Goal: Navigation & Orientation: Find specific page/section

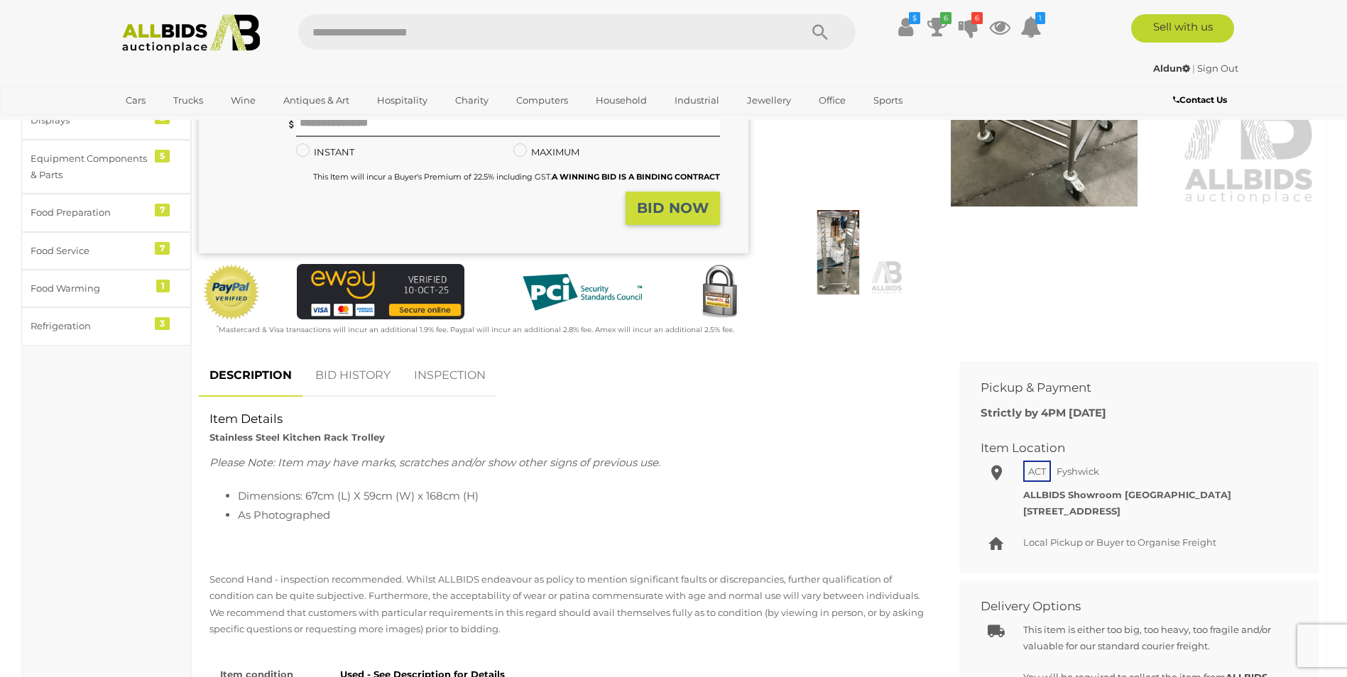
scroll to position [355, 0]
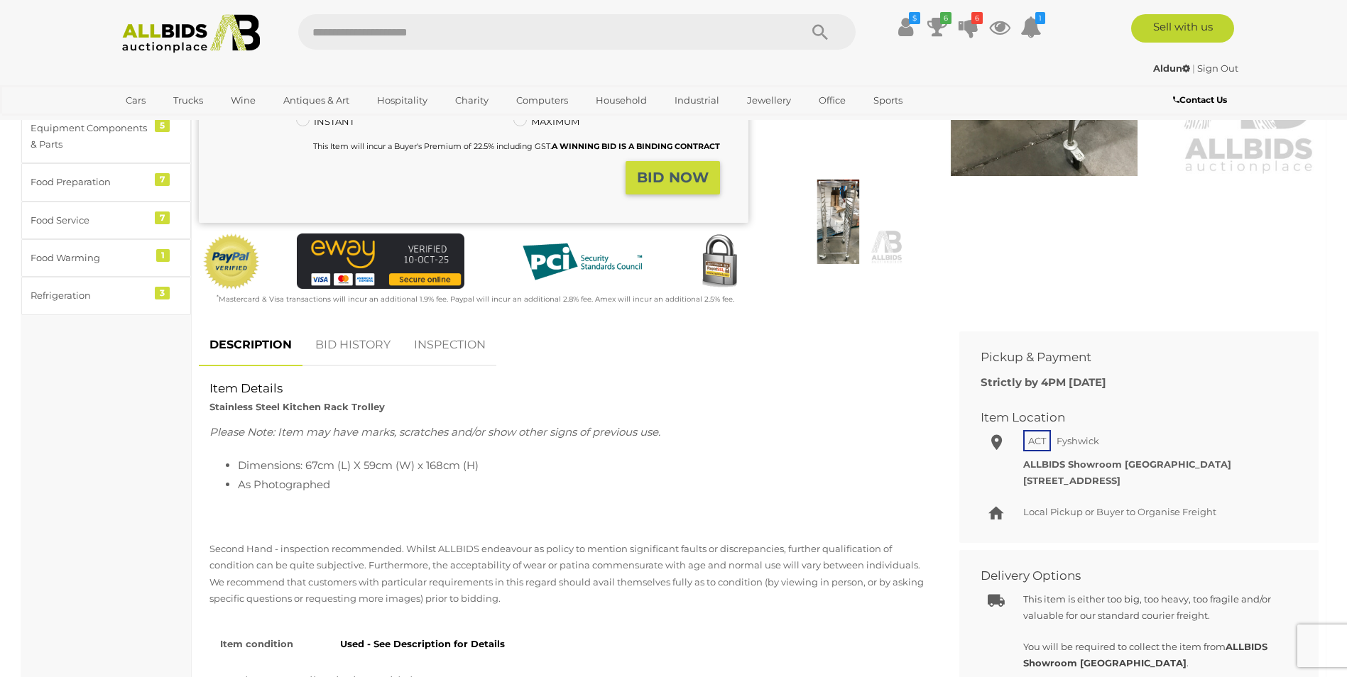
click at [337, 339] on link "BID HISTORY" at bounding box center [353, 345] width 97 height 42
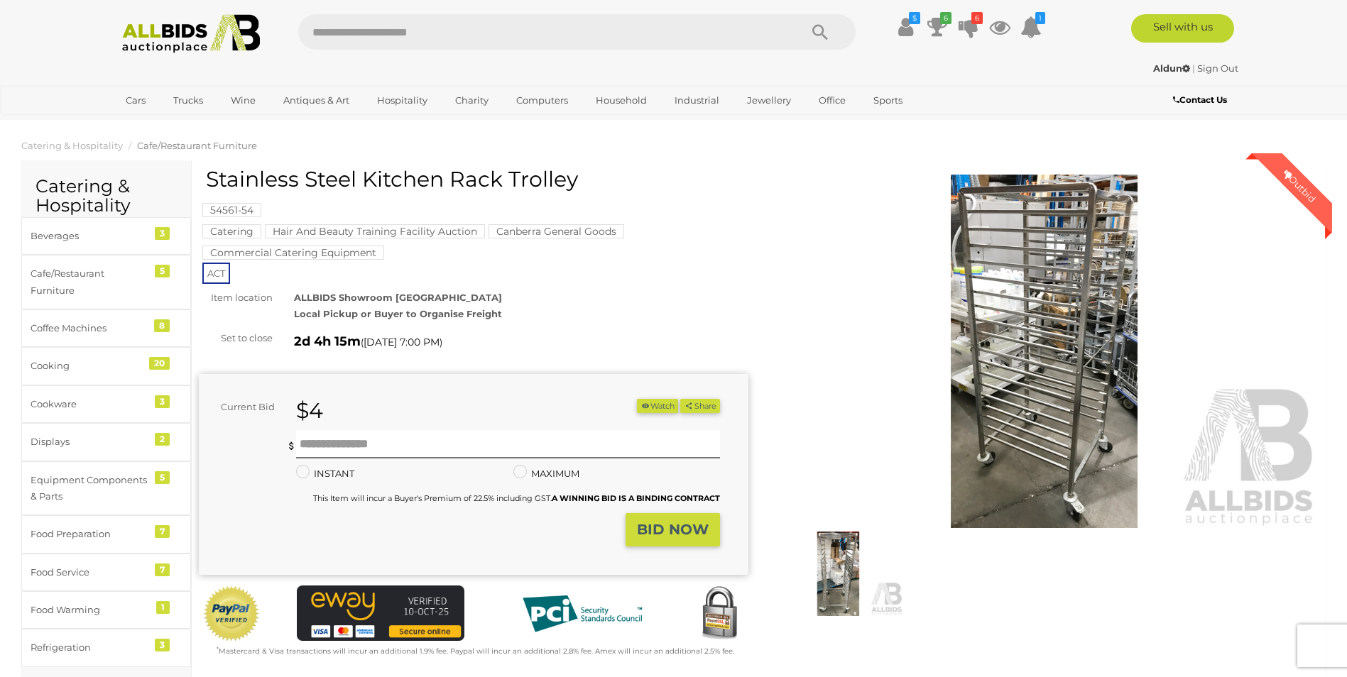
scroll to position [0, 0]
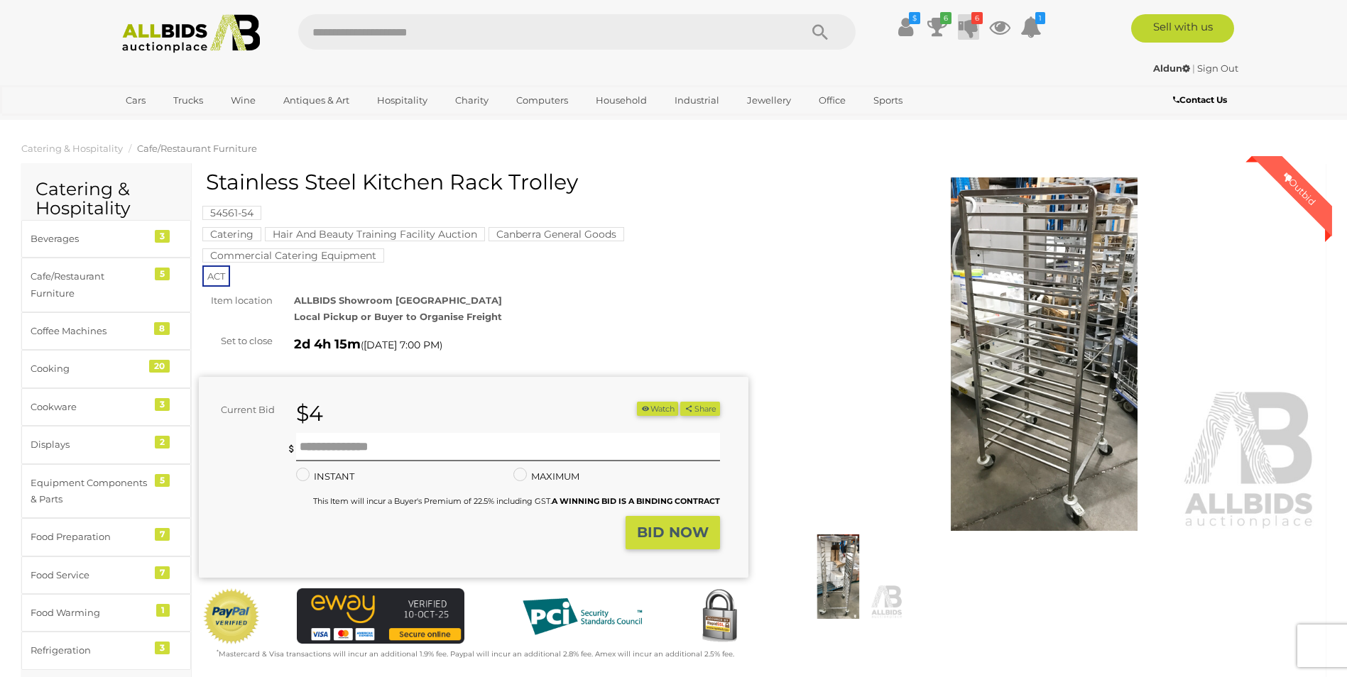
click at [965, 24] on icon at bounding box center [968, 27] width 20 height 26
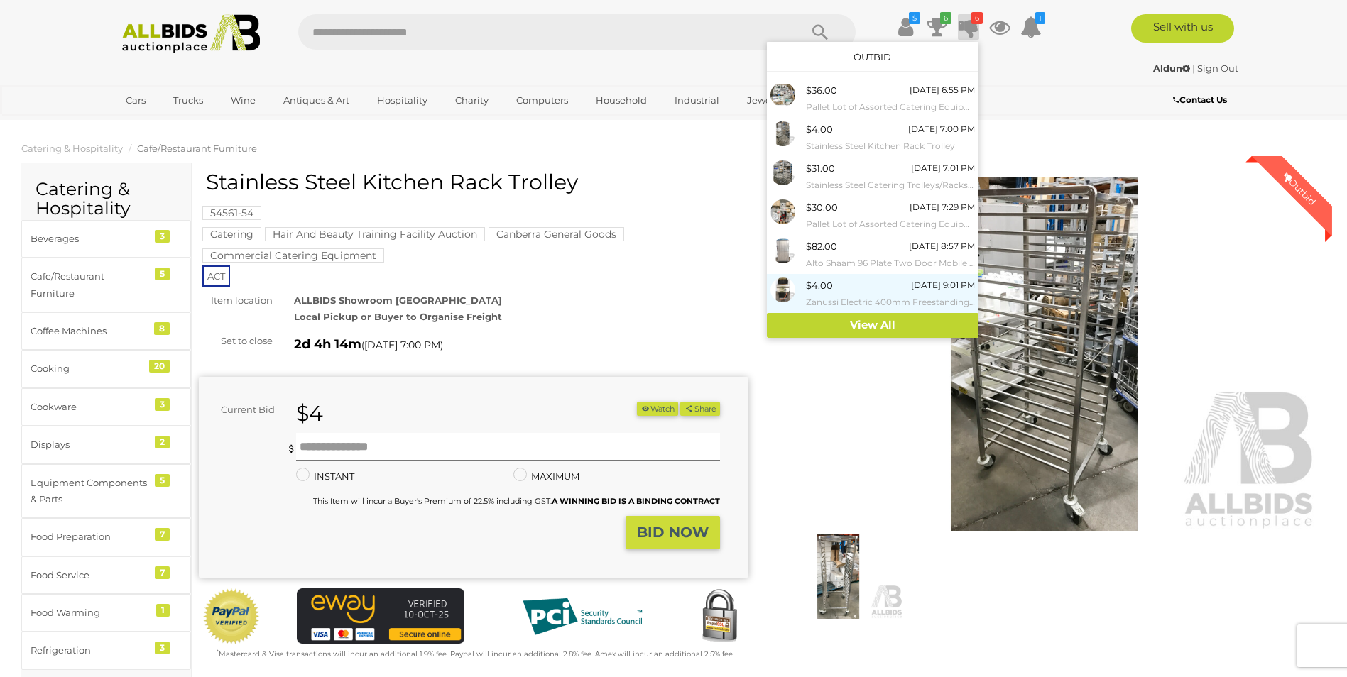
drag, startPoint x: 868, startPoint y: 275, endPoint x: 857, endPoint y: 286, distance: 16.1
drag, startPoint x: 857, startPoint y: 286, endPoint x: 831, endPoint y: 296, distance: 27.4
click at [831, 296] on small "Zanussi Electric 400mm Freestanding Chargrill" at bounding box center [890, 303] width 169 height 16
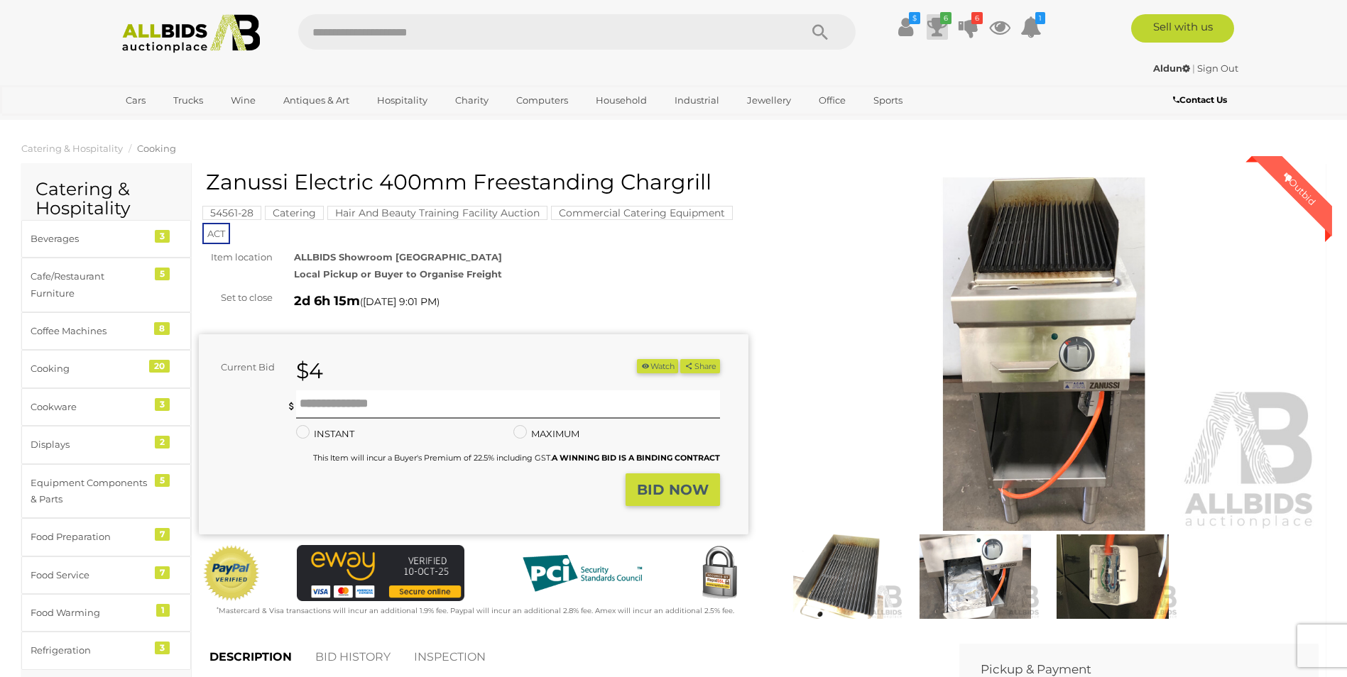
click at [939, 28] on icon at bounding box center [937, 27] width 20 height 26
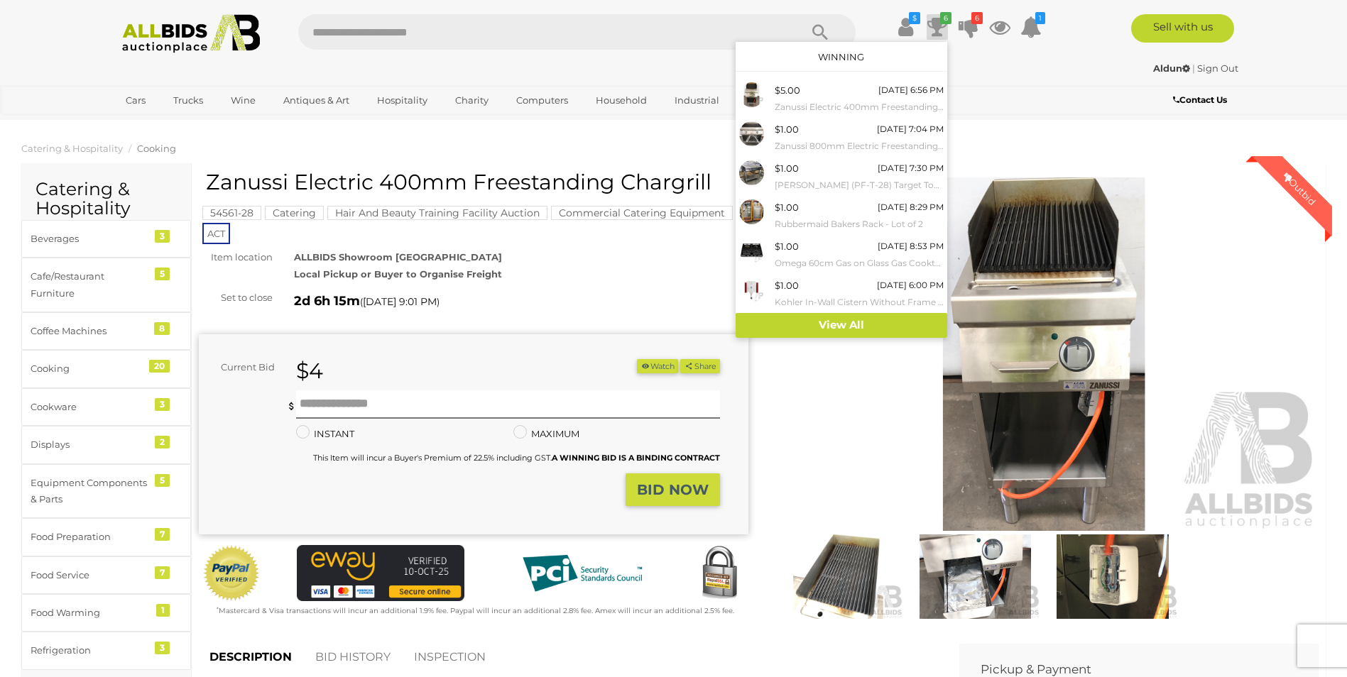
click at [169, 31] on img at bounding box center [191, 33] width 154 height 39
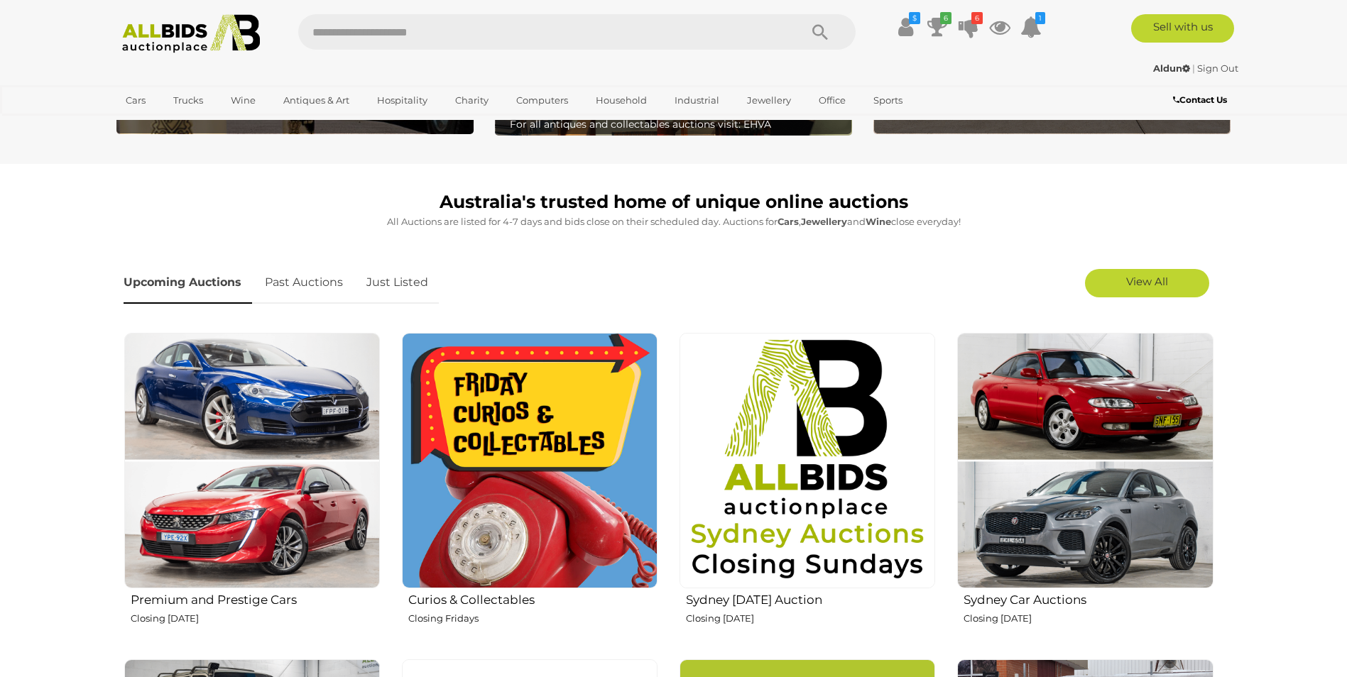
scroll to position [355, 0]
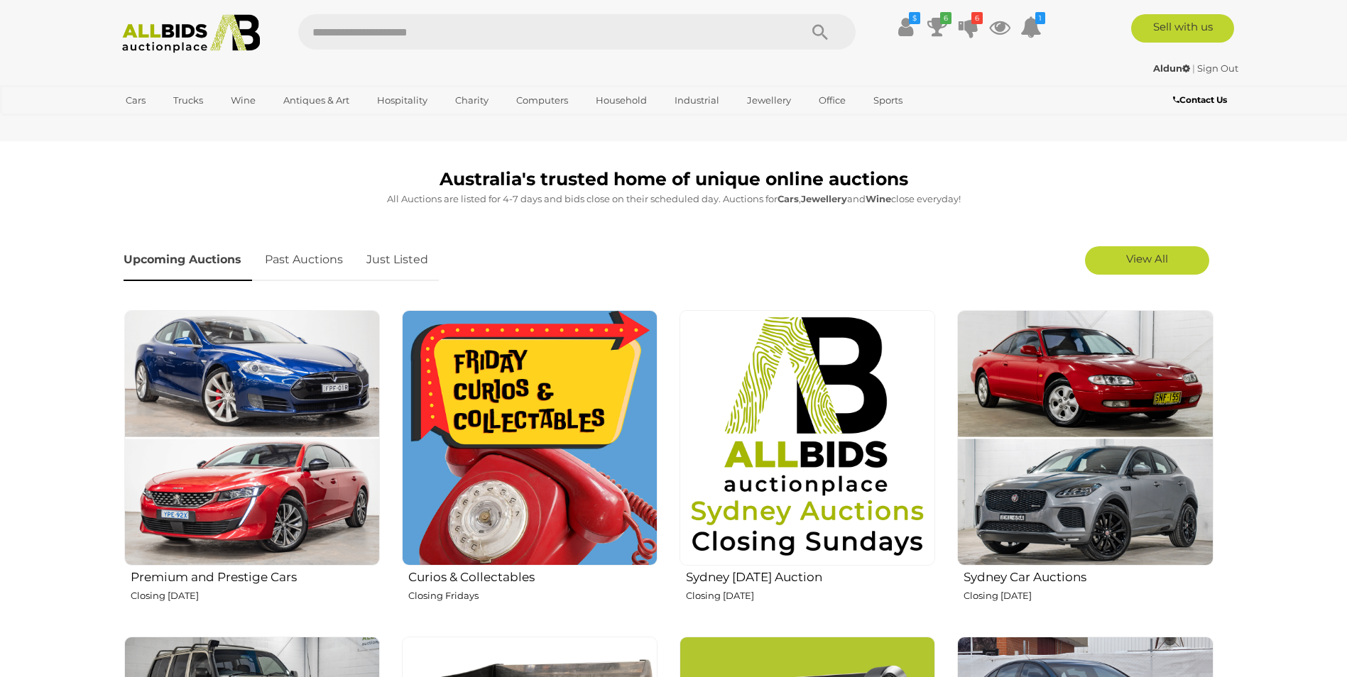
click at [407, 262] on link "Just Listed" at bounding box center [397, 260] width 83 height 42
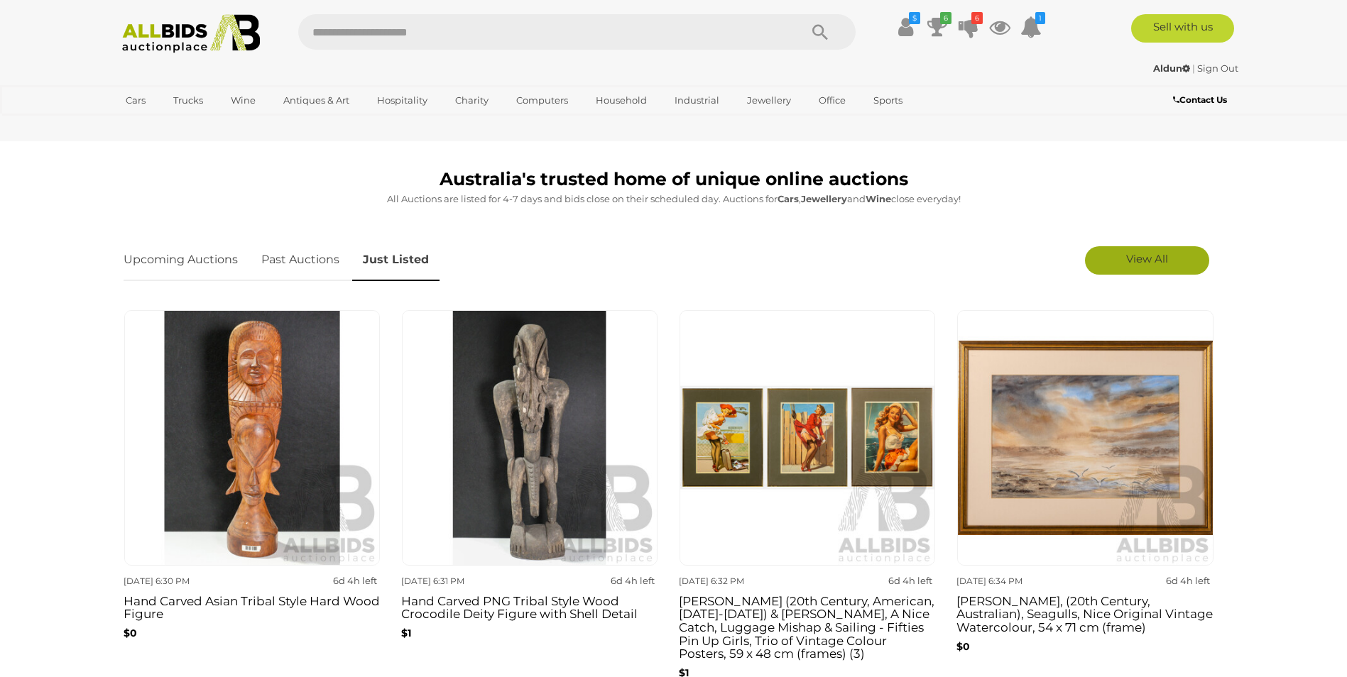
click at [1150, 253] on span "View All" at bounding box center [1147, 258] width 42 height 13
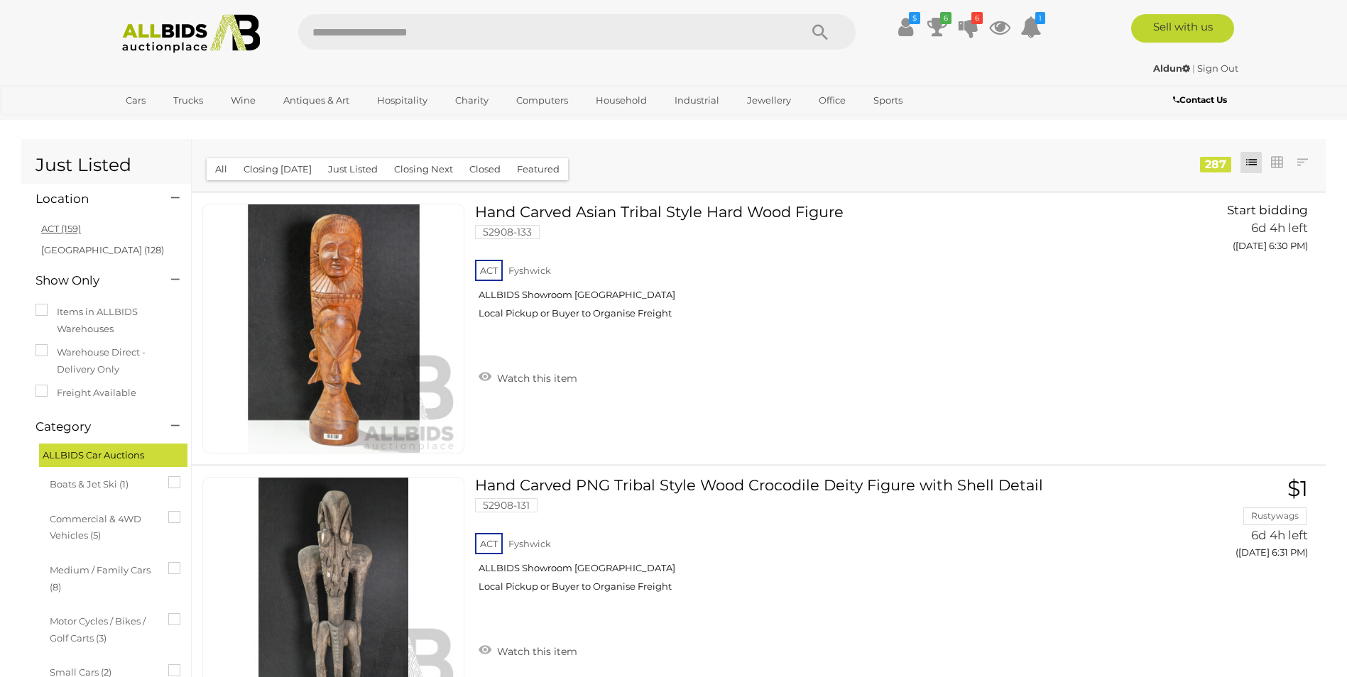
click at [48, 226] on link "ACT (159)" at bounding box center [61, 228] width 40 height 11
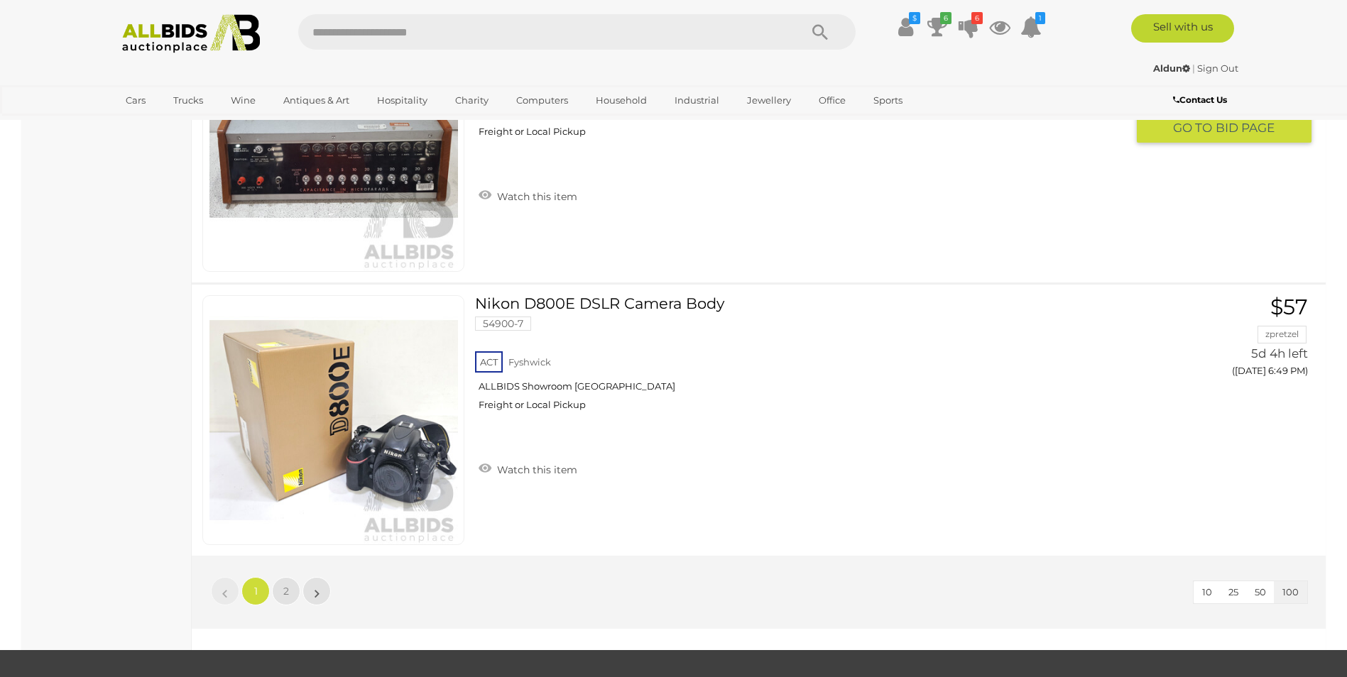
scroll to position [27048, 0]
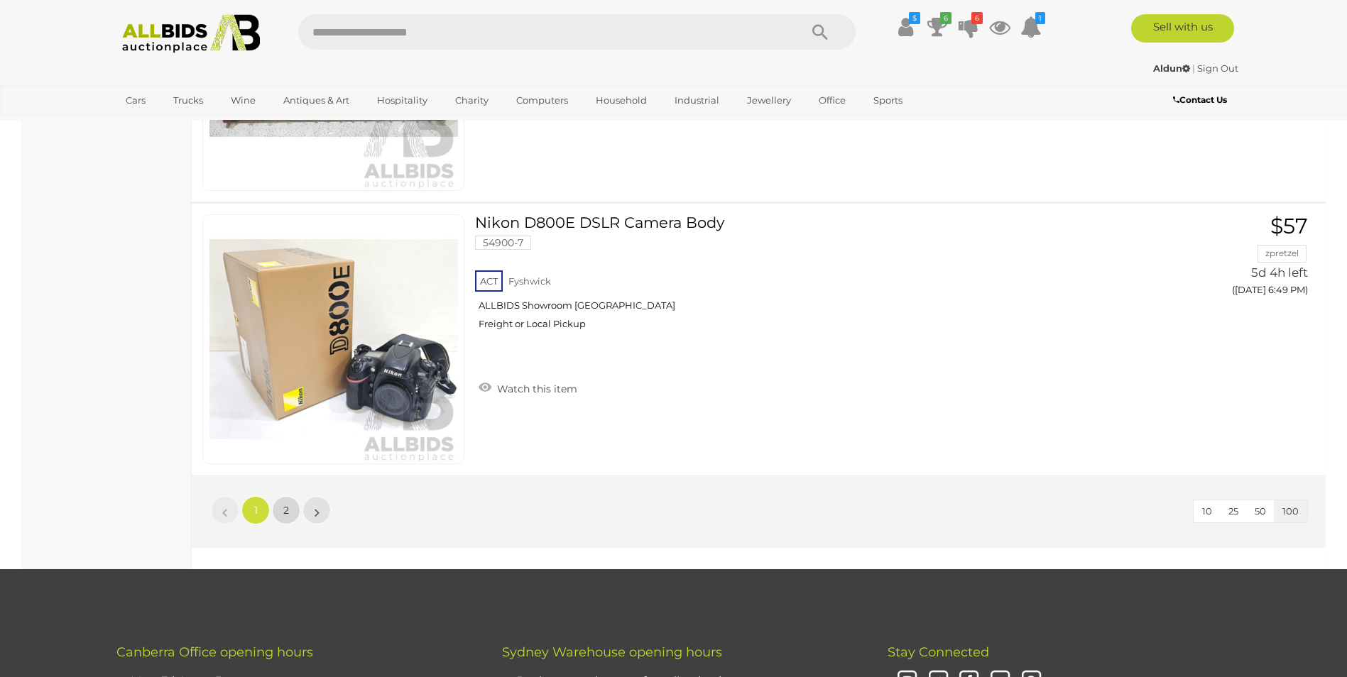
click at [283, 496] on link "2" at bounding box center [286, 510] width 28 height 28
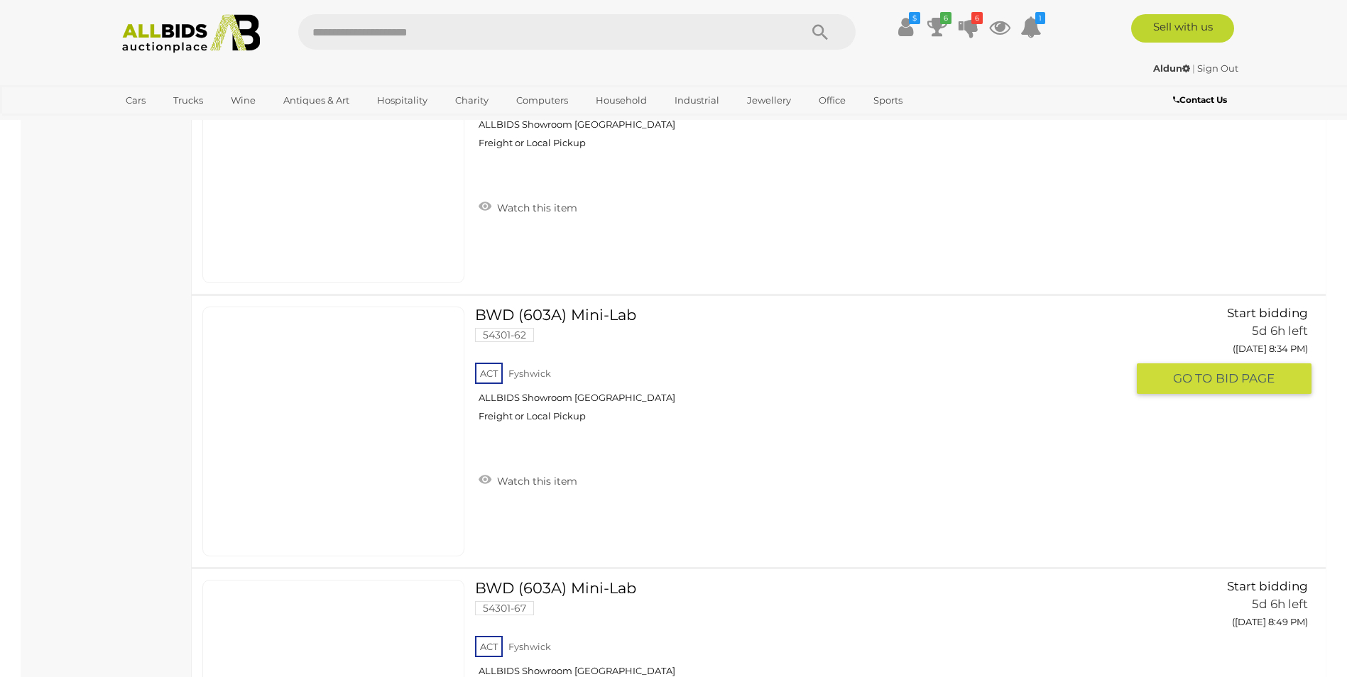
scroll to position [16044, 0]
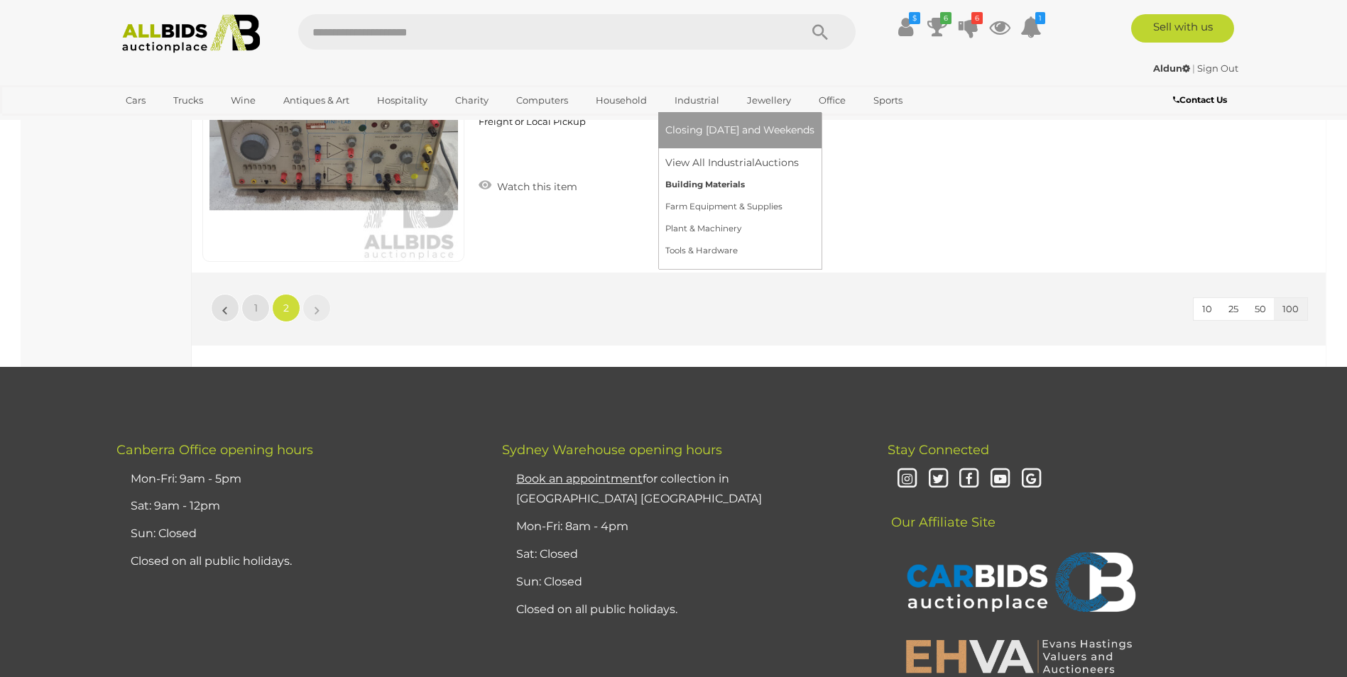
click at [681, 186] on link "Building Materials" at bounding box center [739, 185] width 149 height 22
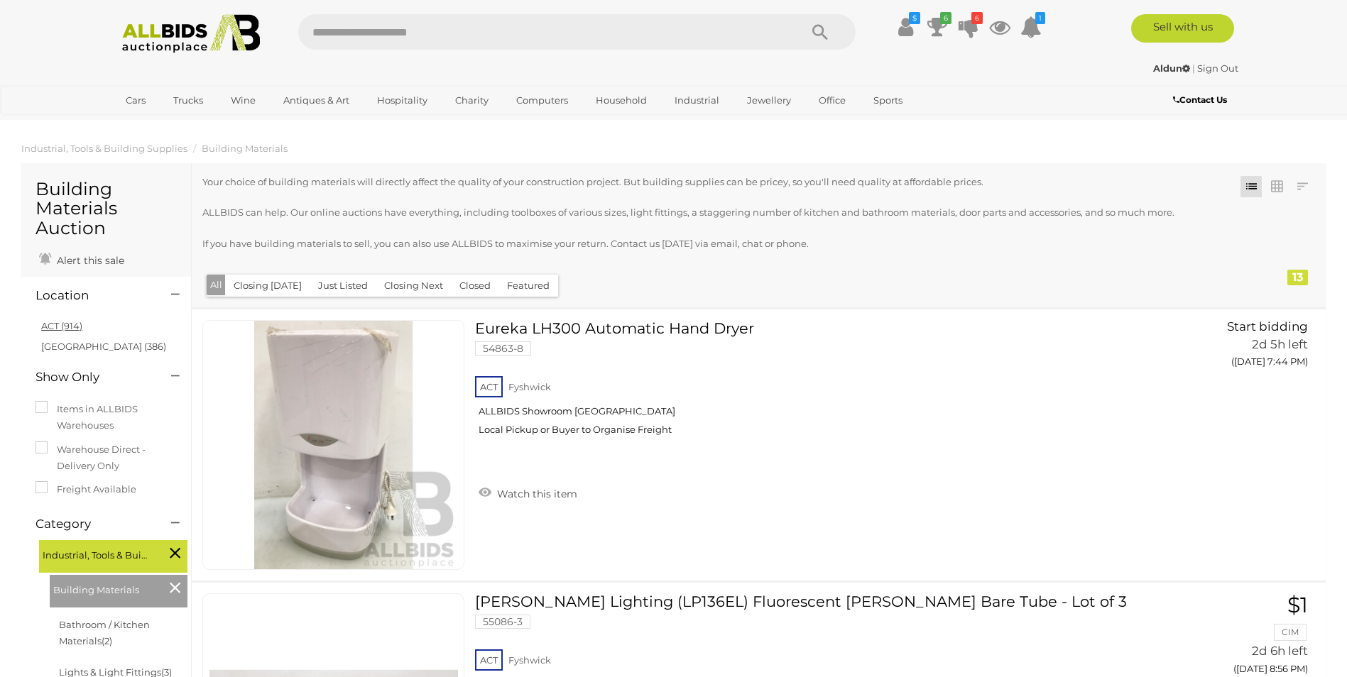
click at [58, 324] on link "ACT (914)" at bounding box center [61, 325] width 41 height 11
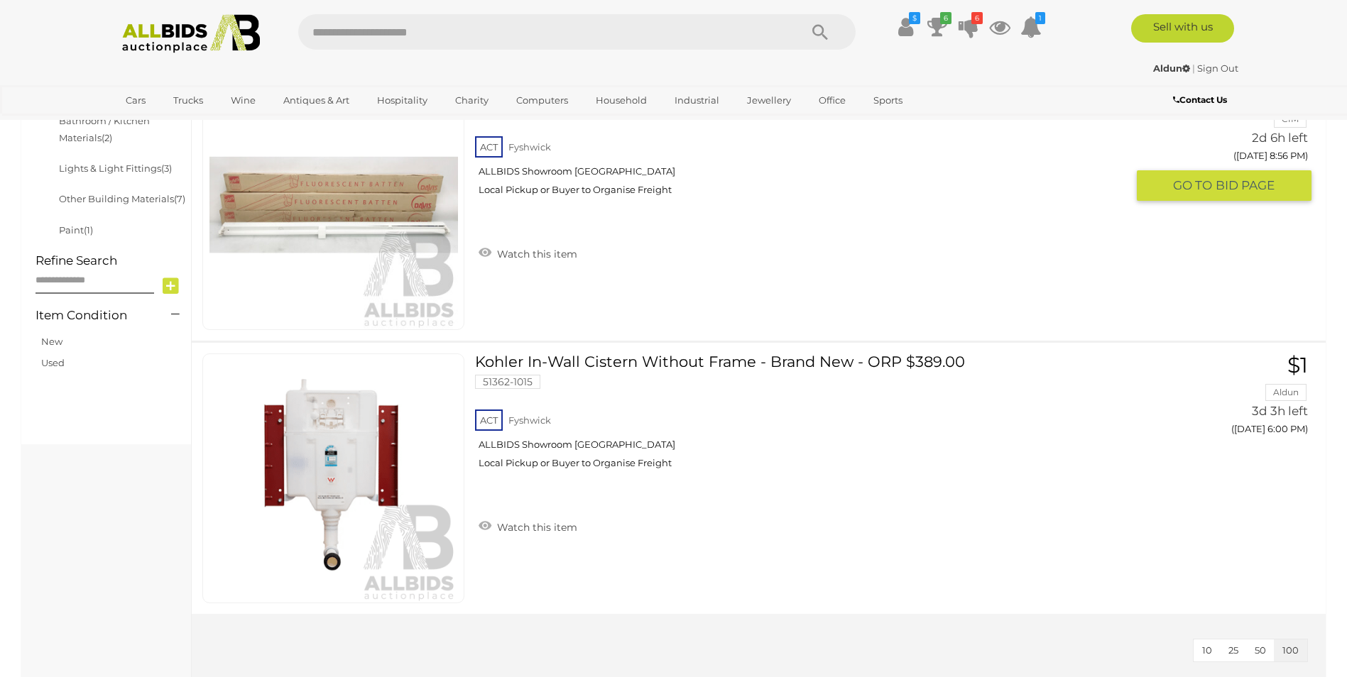
scroll to position [568, 0]
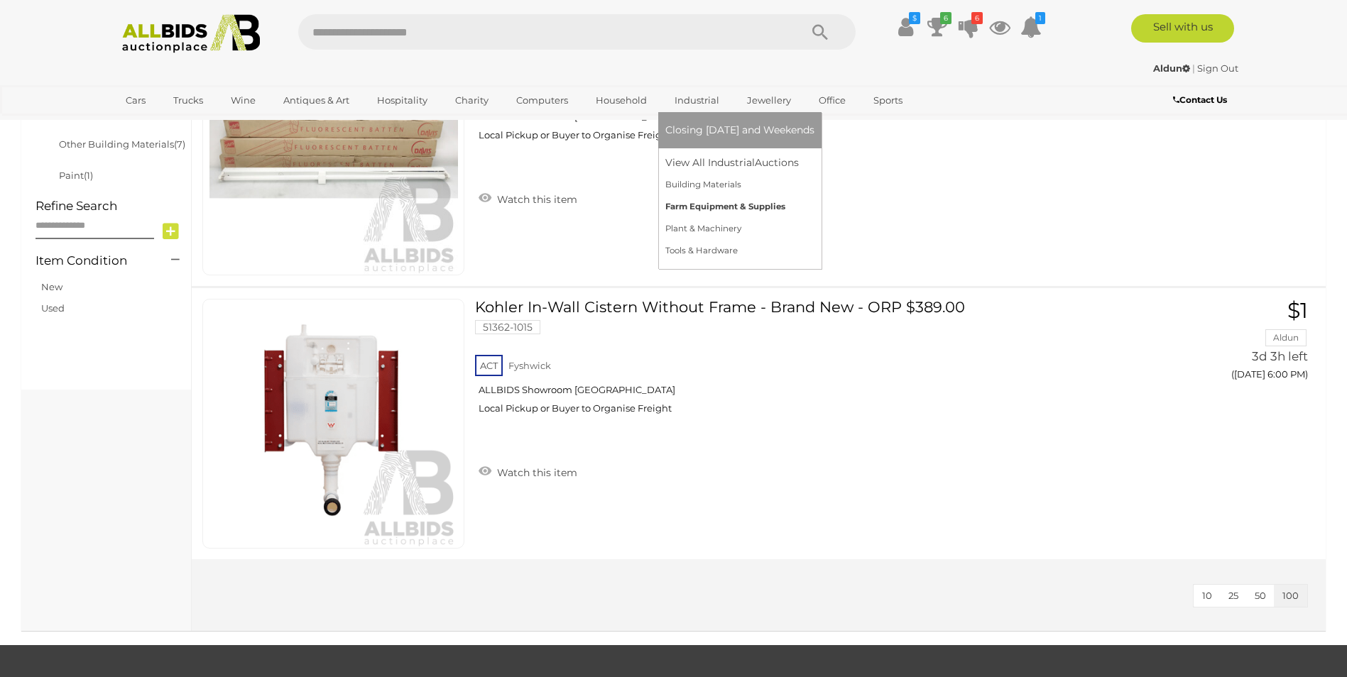
click at [679, 207] on link "Farm Equipment & Supplies" at bounding box center [739, 207] width 149 height 22
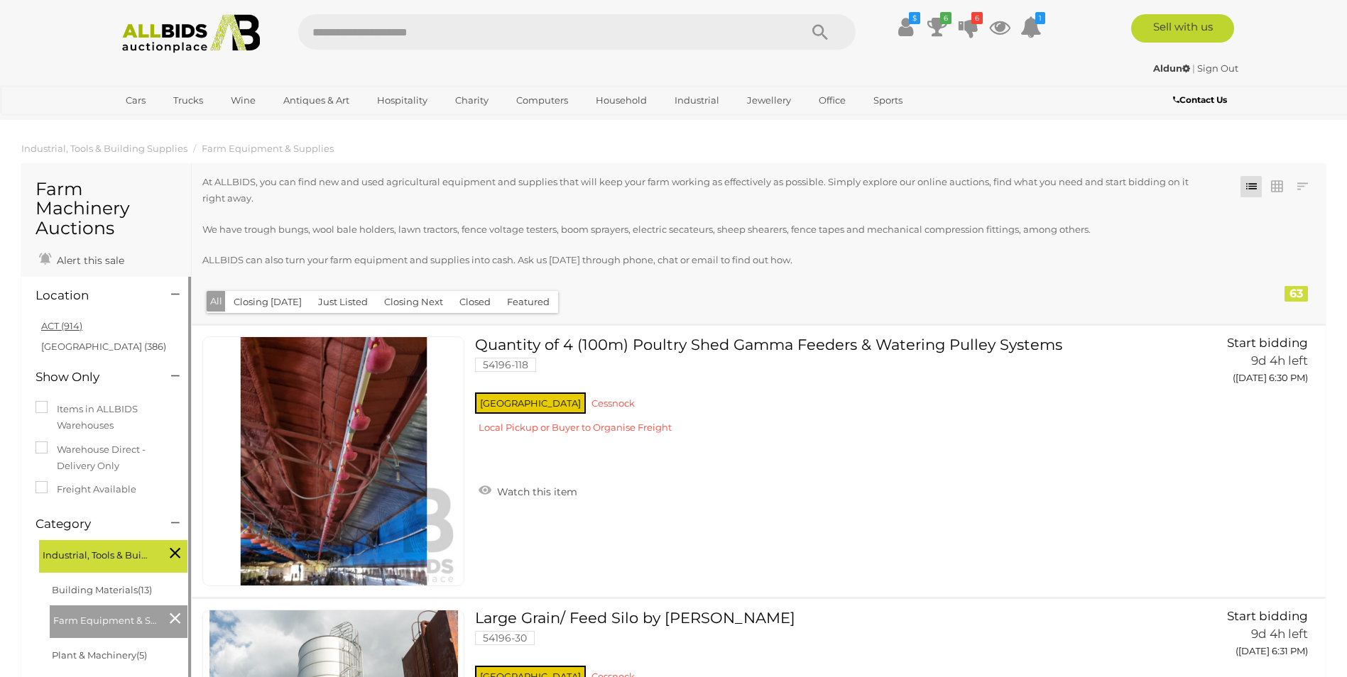
click at [68, 322] on link "ACT (914)" at bounding box center [61, 325] width 41 height 11
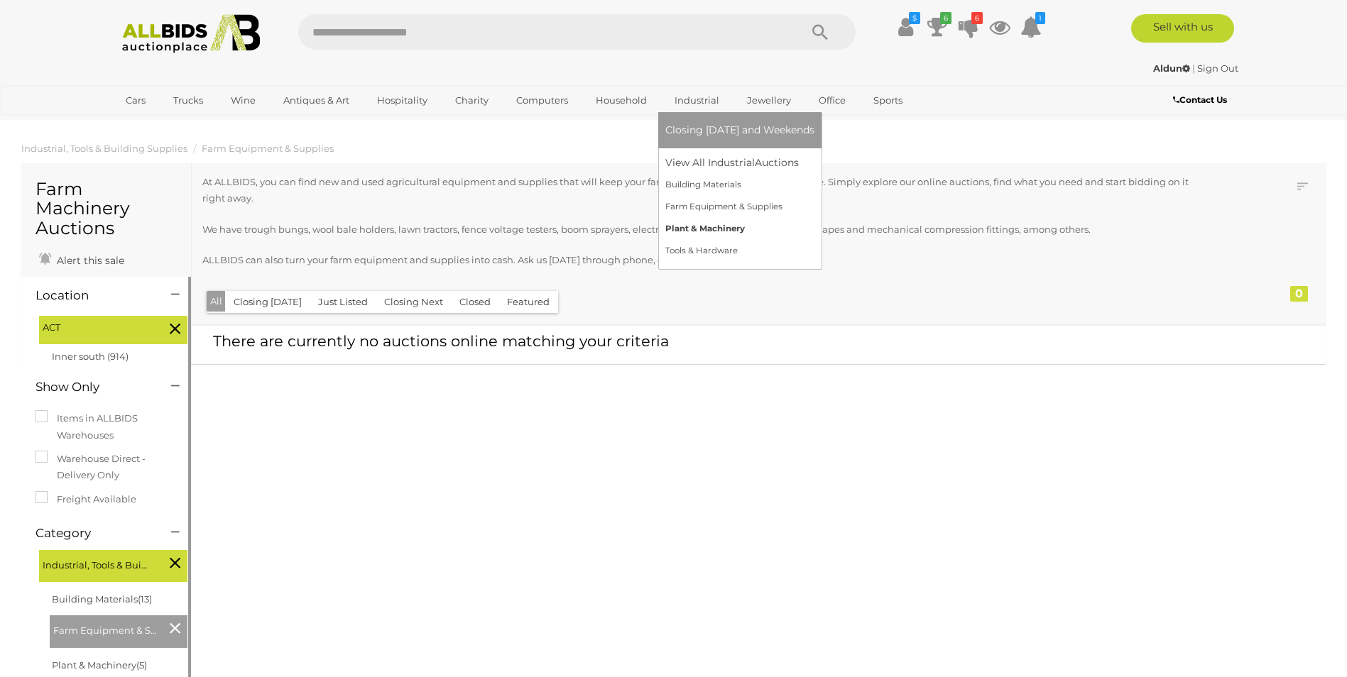
click at [687, 224] on link "Plant & Machinery" at bounding box center [739, 229] width 149 height 22
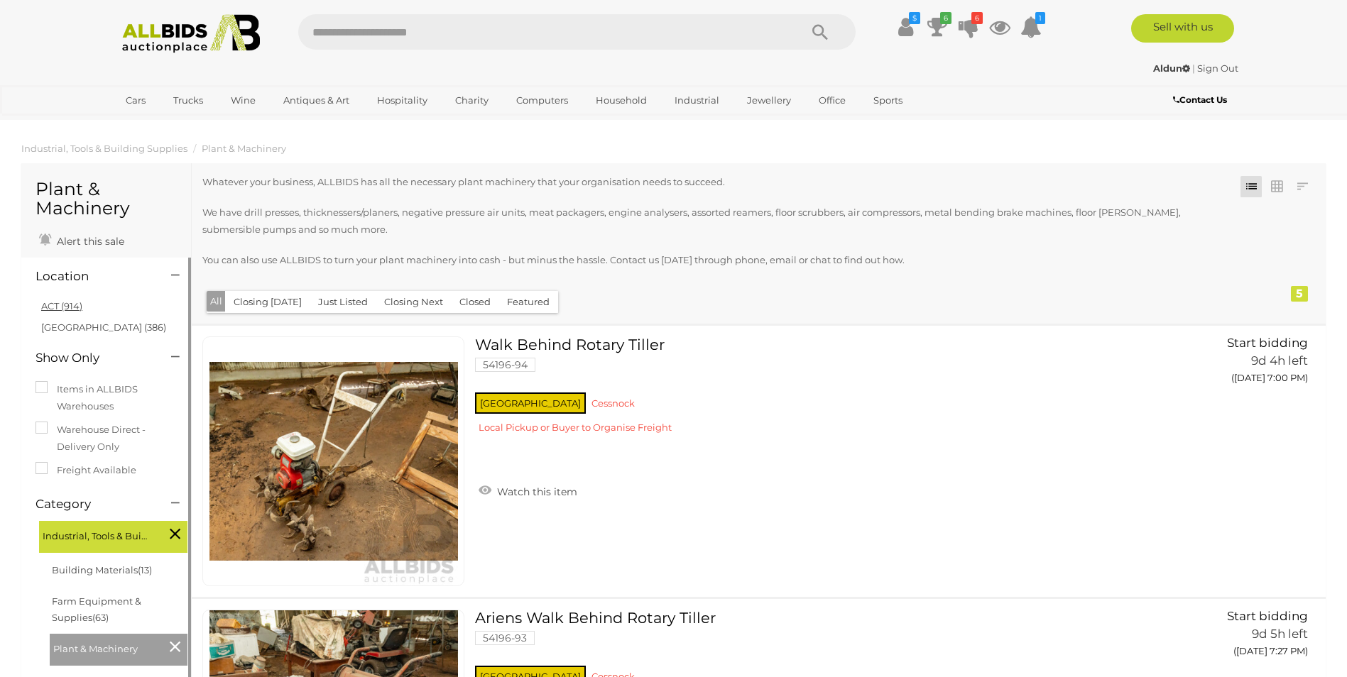
click at [62, 302] on link "ACT (914)" at bounding box center [61, 305] width 41 height 11
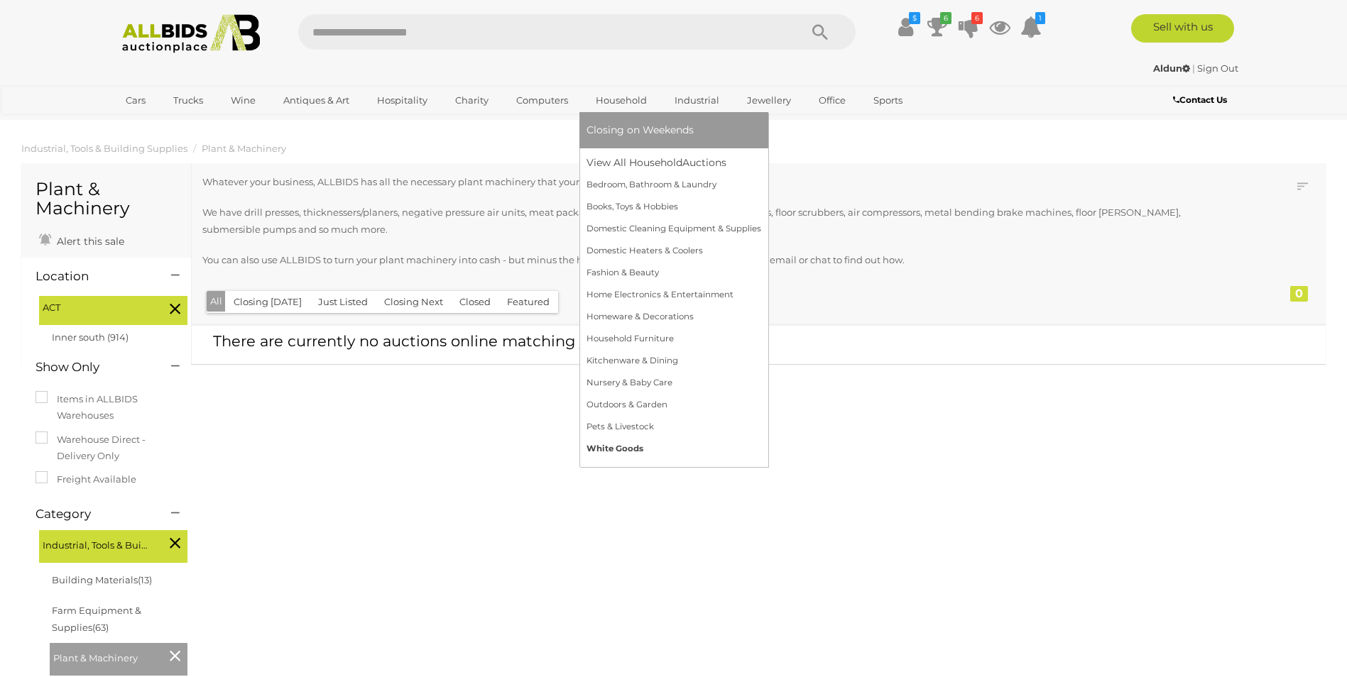
click at [600, 446] on link "White Goods" at bounding box center [673, 449] width 175 height 22
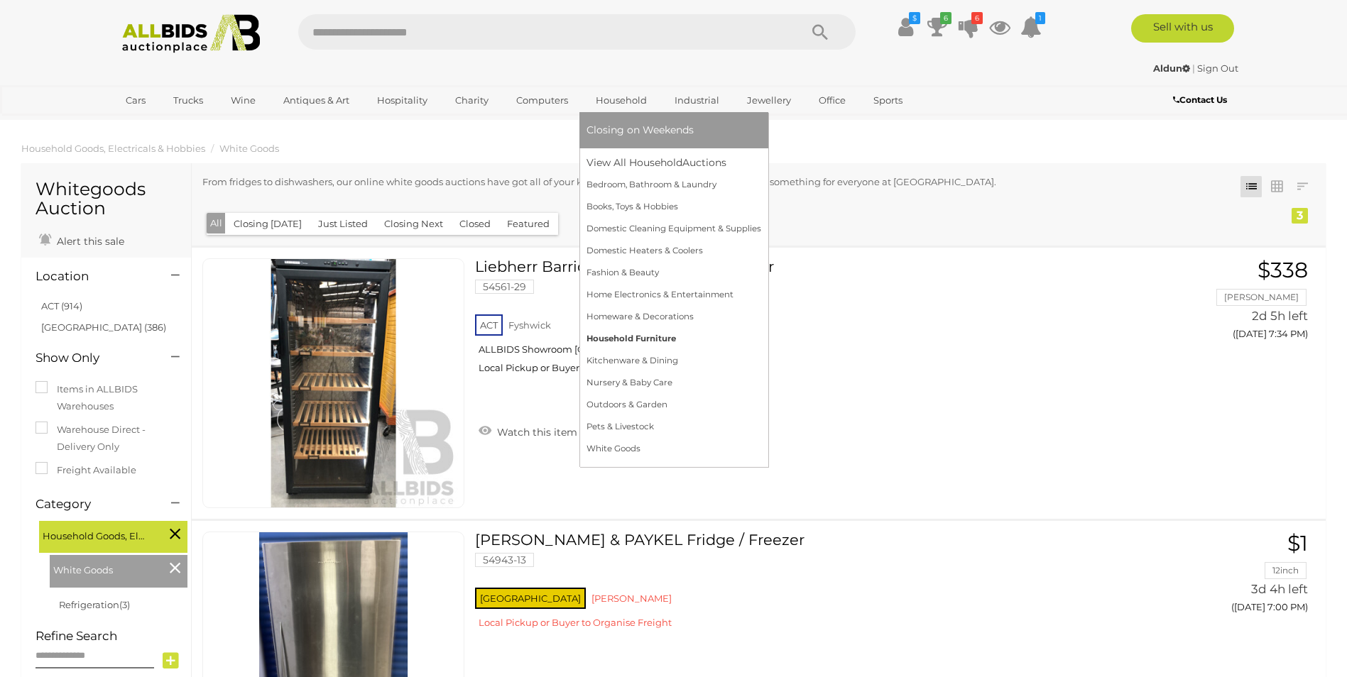
click at [603, 339] on link "Household Furniture" at bounding box center [673, 339] width 175 height 22
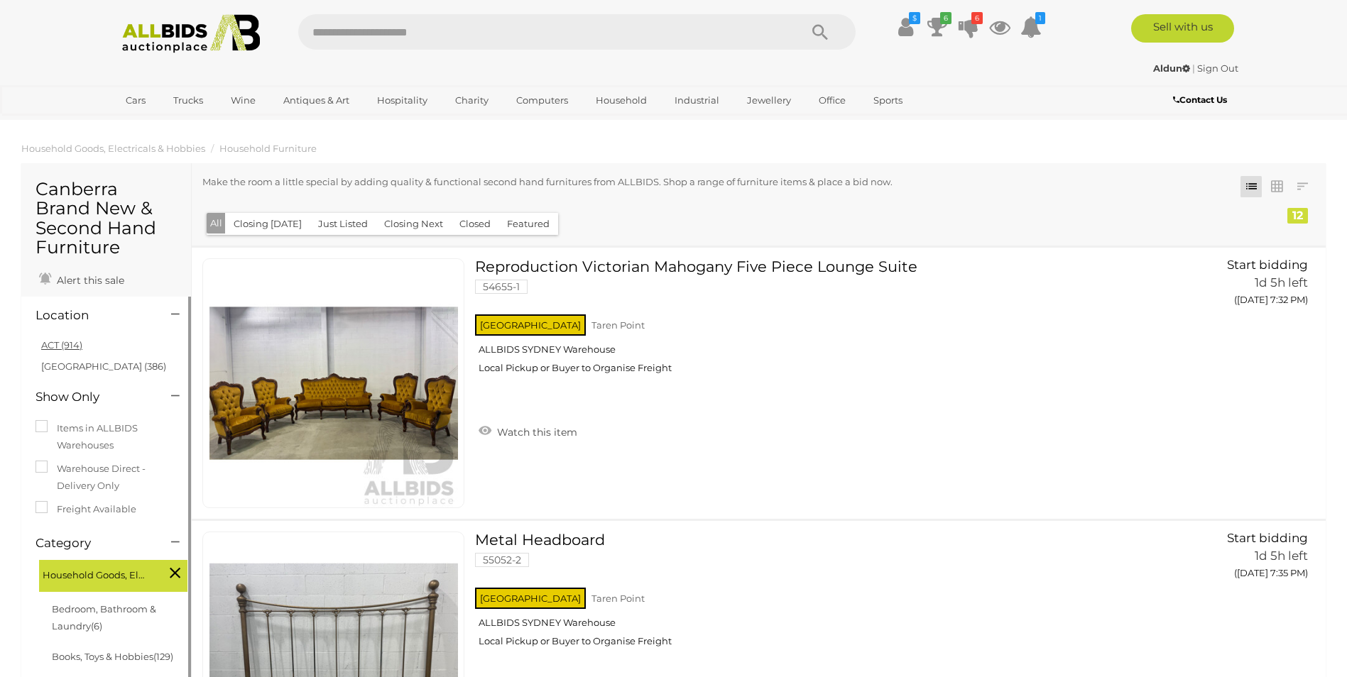
click at [57, 339] on link "ACT (914)" at bounding box center [61, 344] width 41 height 11
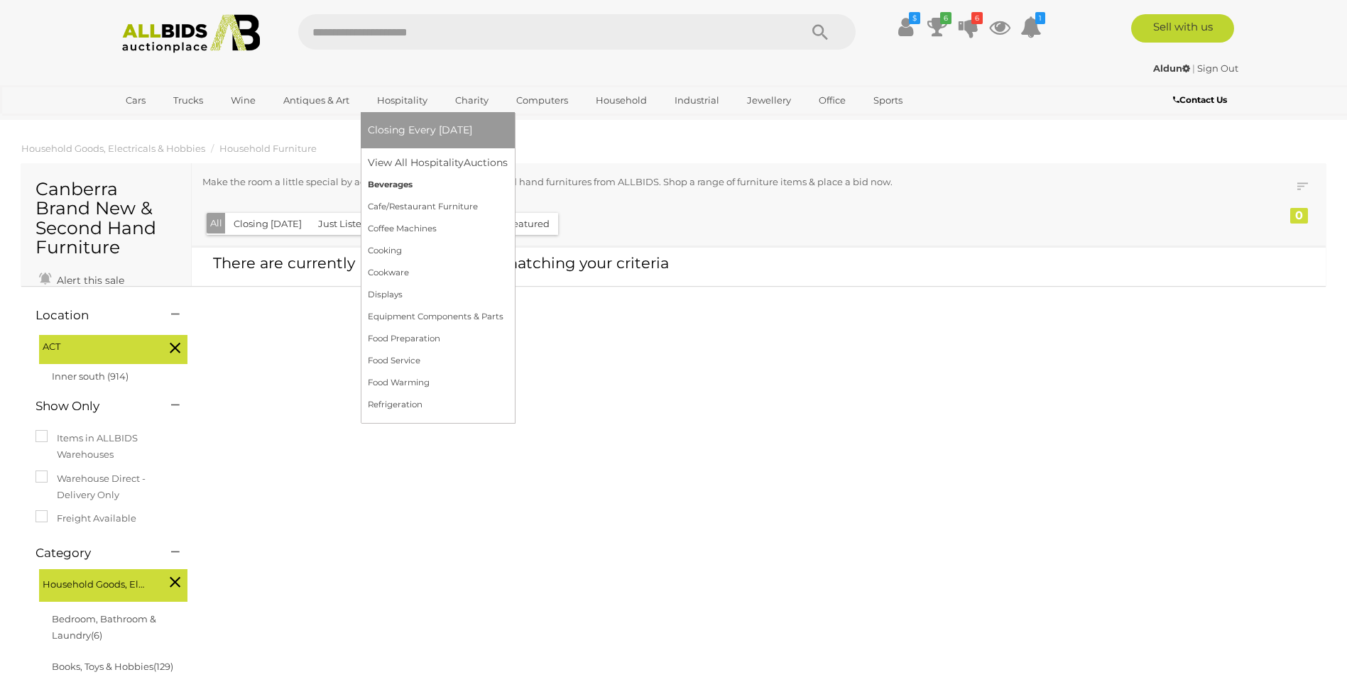
click at [385, 182] on link "Beverages" at bounding box center [438, 185] width 140 height 22
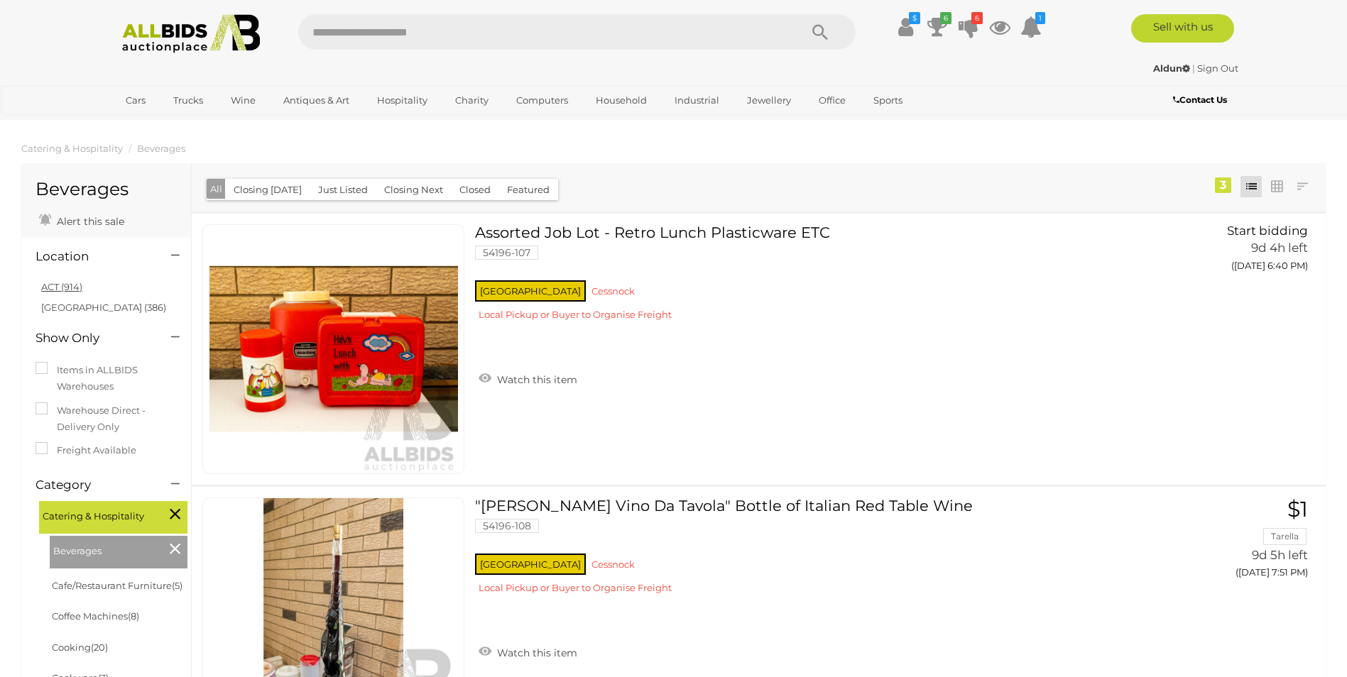
click at [62, 283] on link "ACT (914)" at bounding box center [61, 286] width 41 height 11
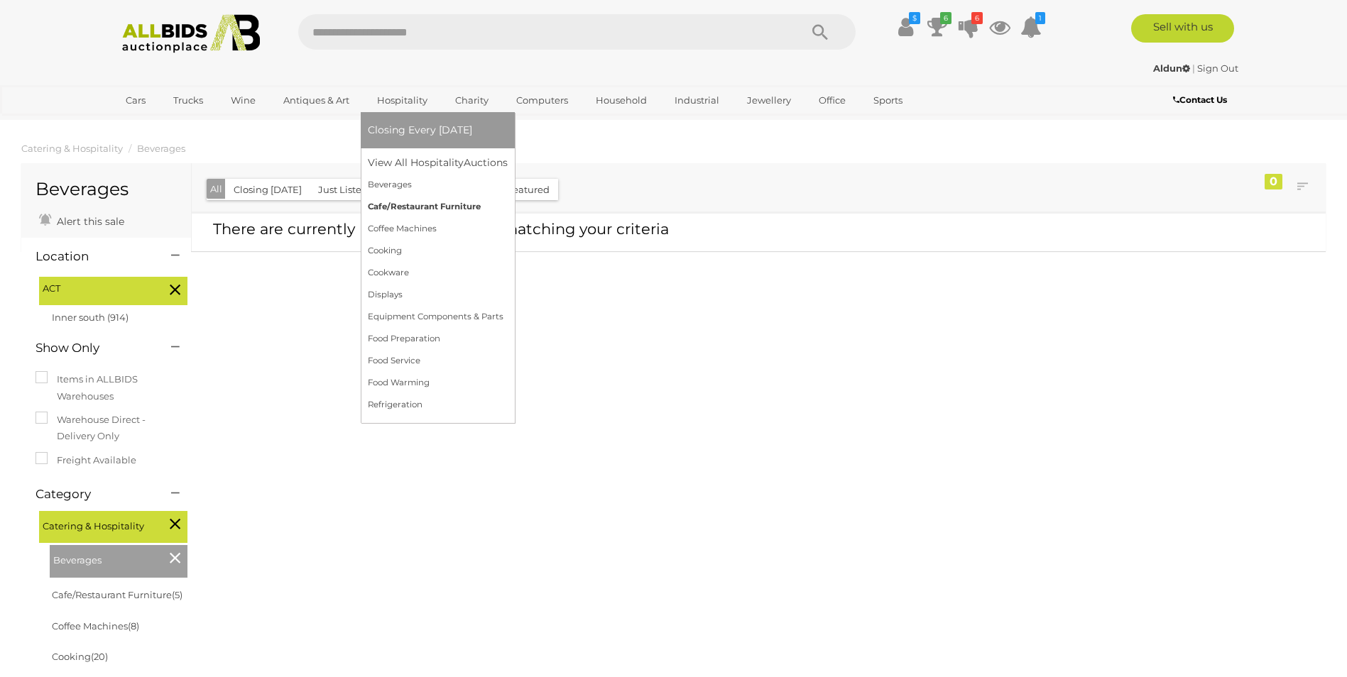
click at [383, 208] on link "Cafe/Restaurant Furniture" at bounding box center [438, 207] width 140 height 22
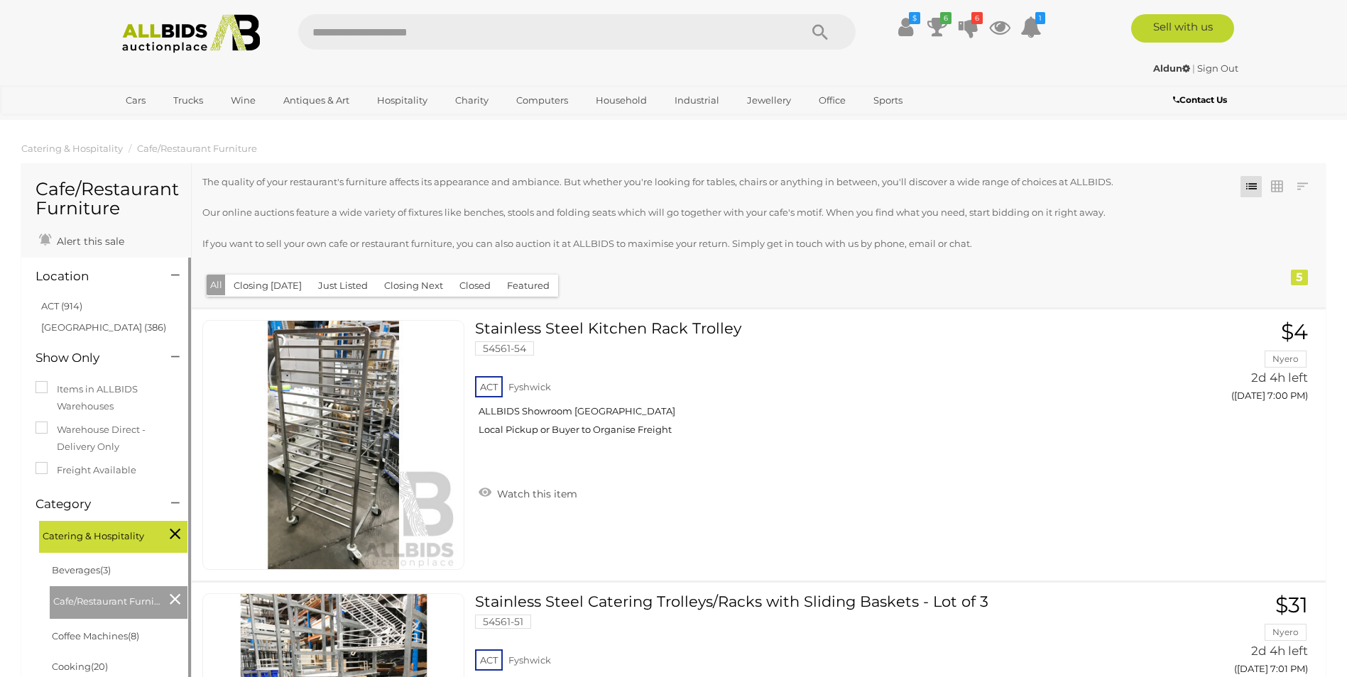
click at [59, 305] on link "ACT (914)" at bounding box center [61, 305] width 41 height 11
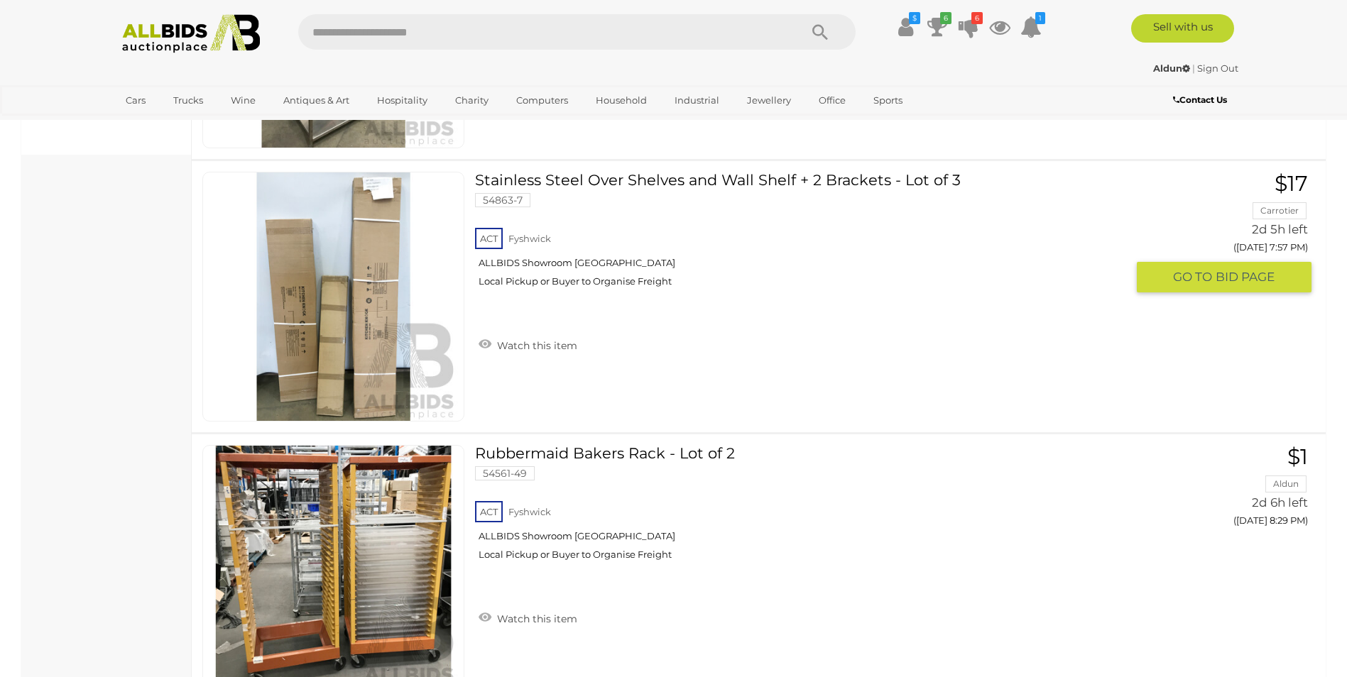
scroll to position [1065, 0]
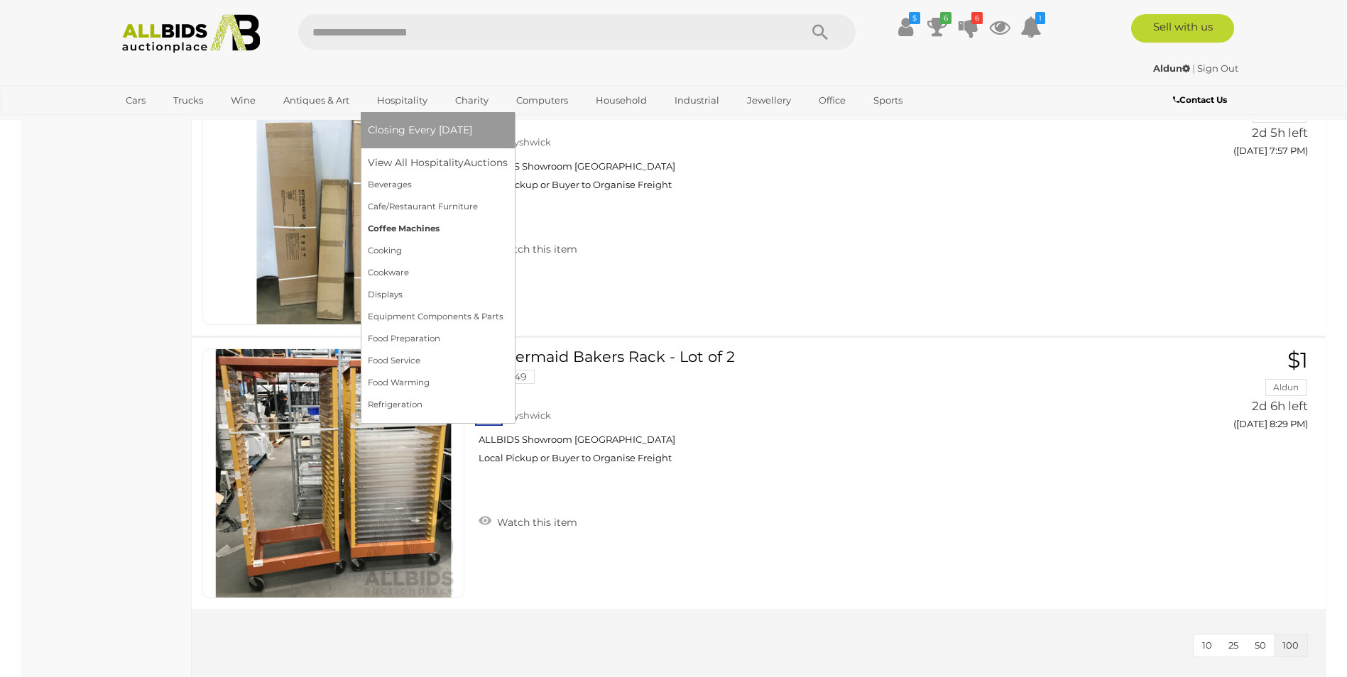
click at [384, 227] on link "Coffee Machines" at bounding box center [438, 229] width 140 height 22
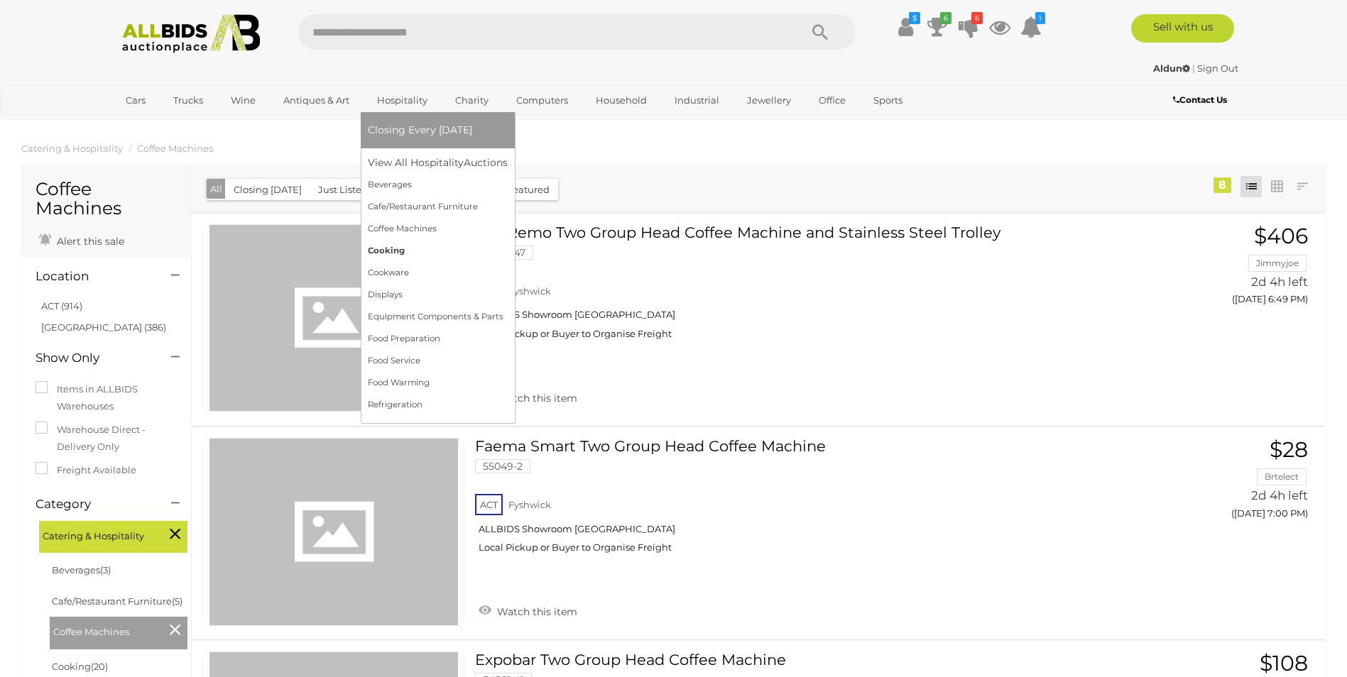
click at [387, 251] on link "Cooking" at bounding box center [438, 251] width 140 height 22
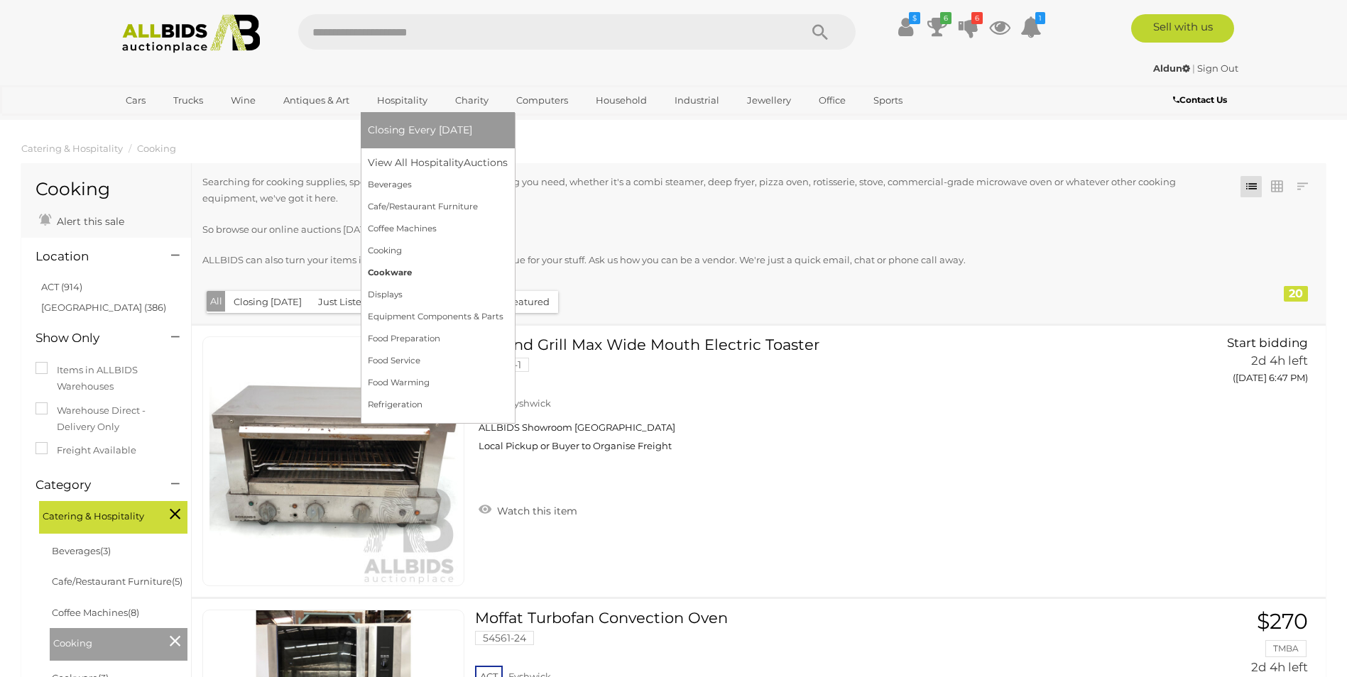
click at [383, 269] on link "Cookware" at bounding box center [438, 273] width 140 height 22
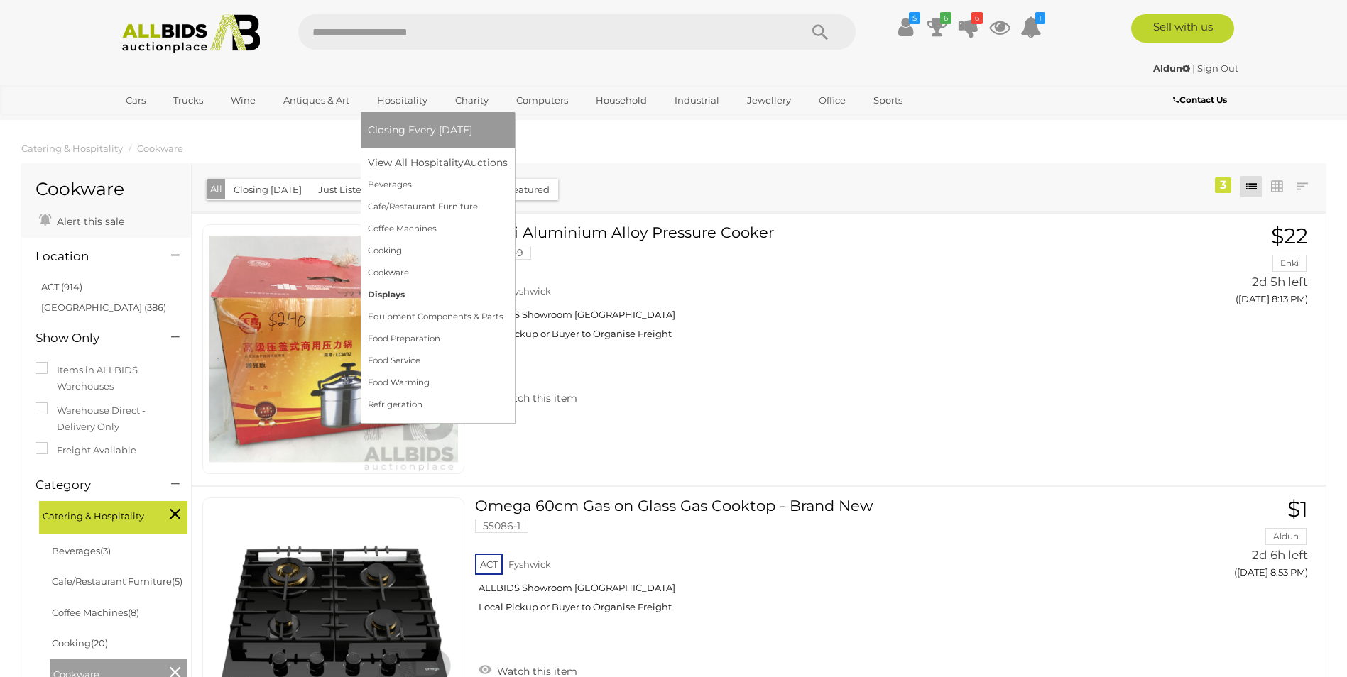
click at [382, 293] on link "Displays" at bounding box center [438, 295] width 140 height 22
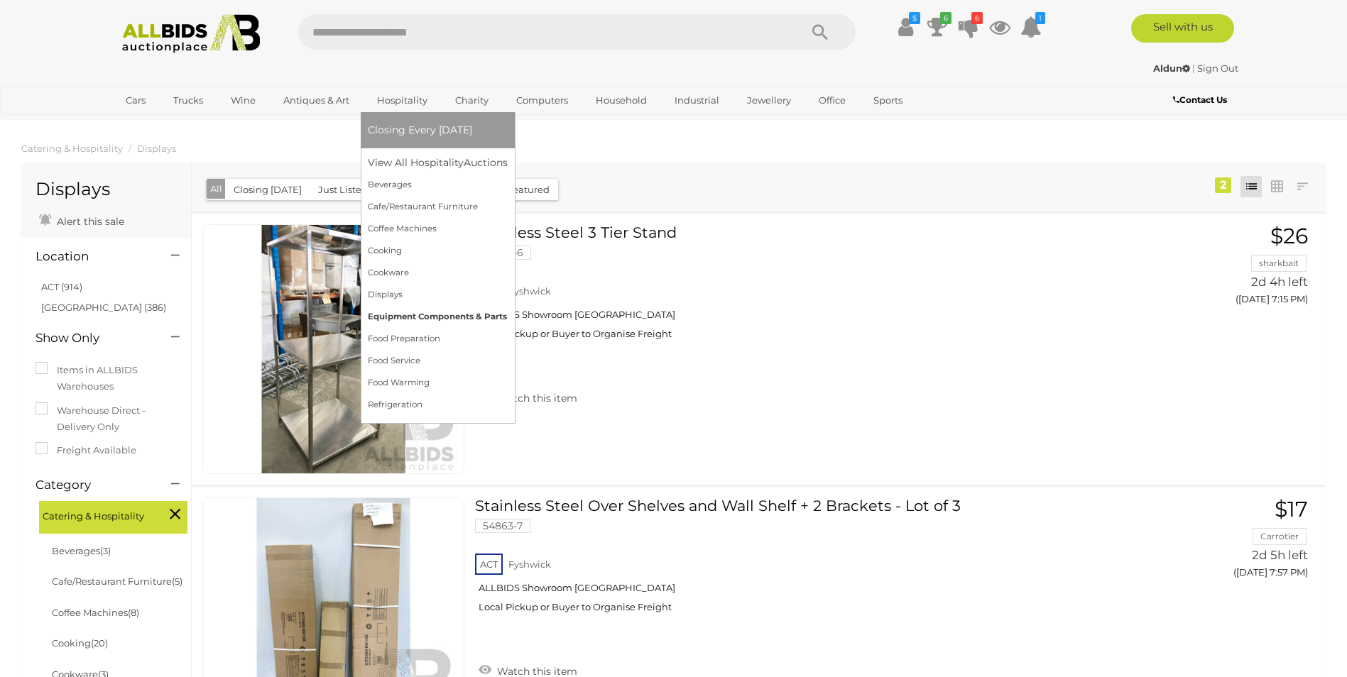
click at [393, 313] on link "Equipment Components & Parts" at bounding box center [438, 317] width 140 height 22
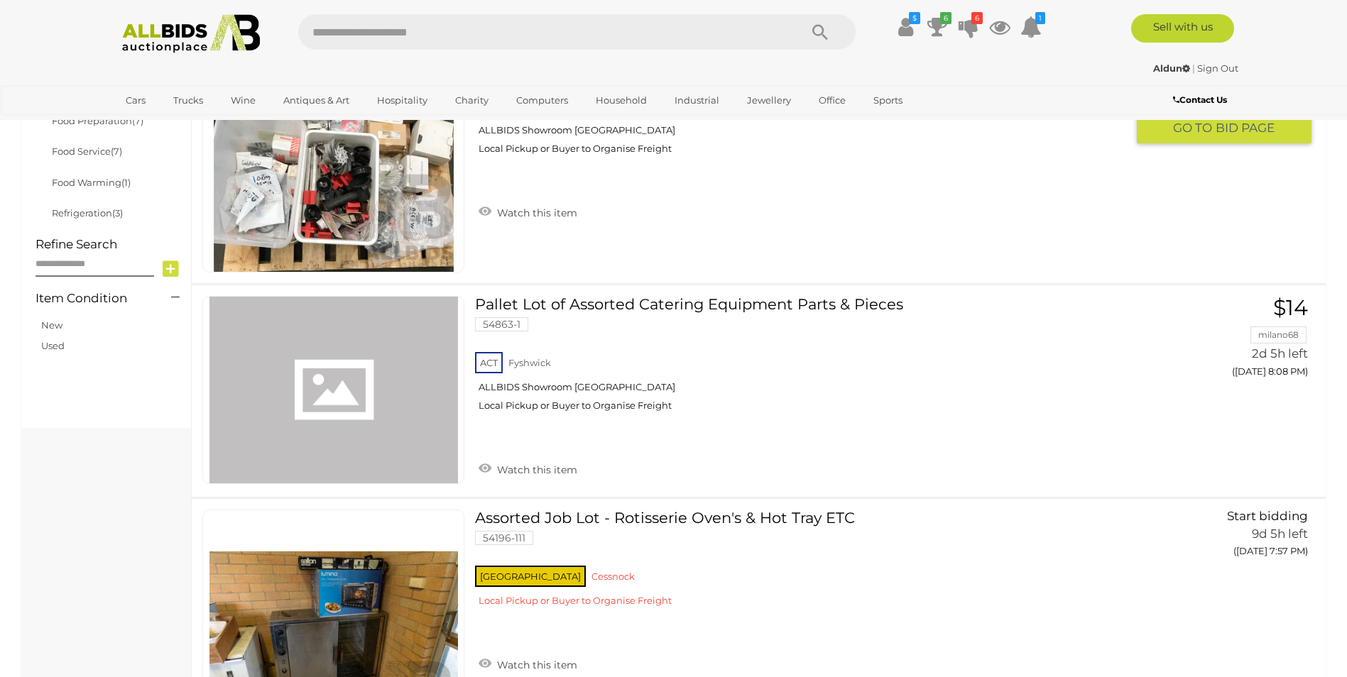
scroll to position [852, 0]
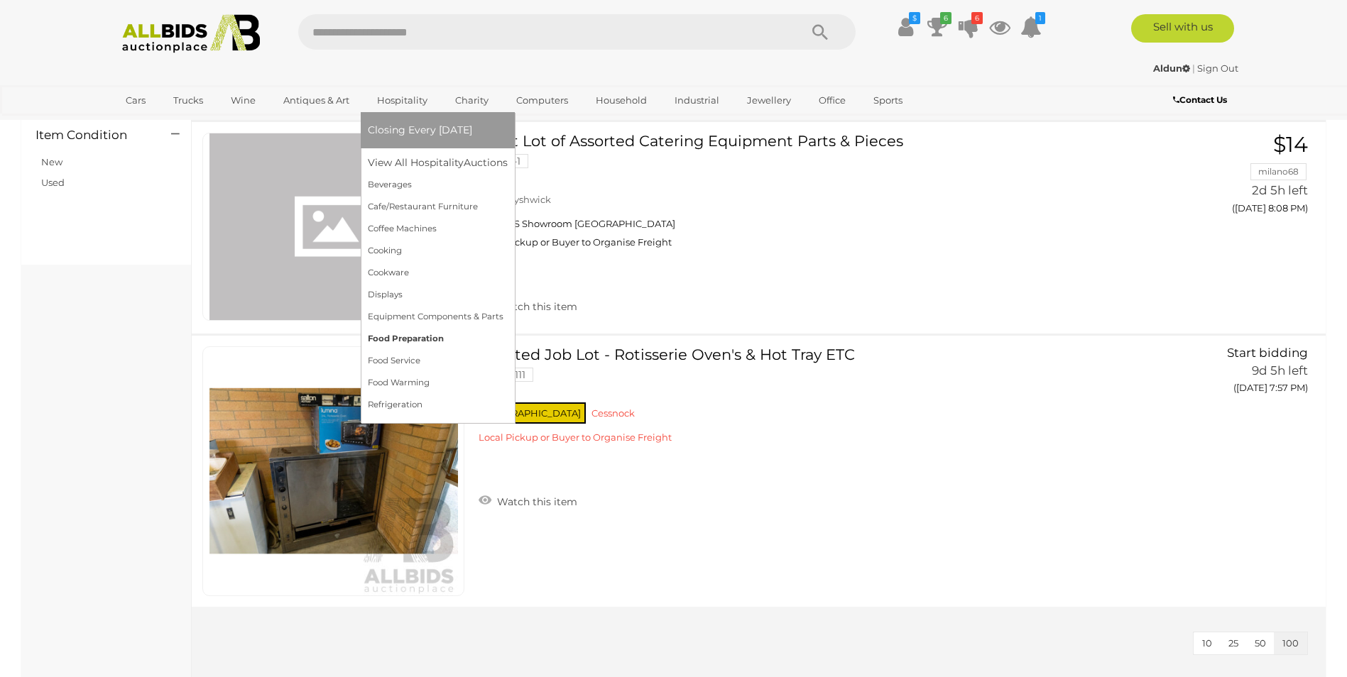
click at [392, 338] on link "Food Preparation" at bounding box center [438, 339] width 140 height 22
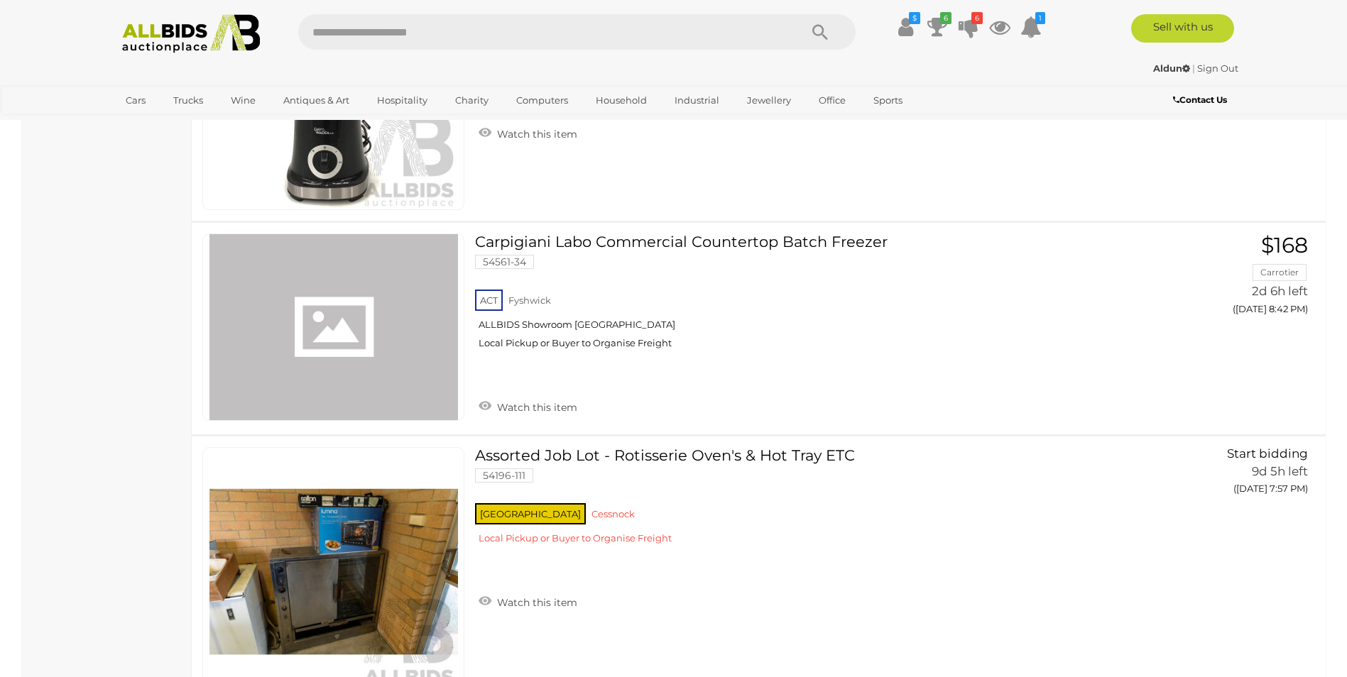
scroll to position [1491, 0]
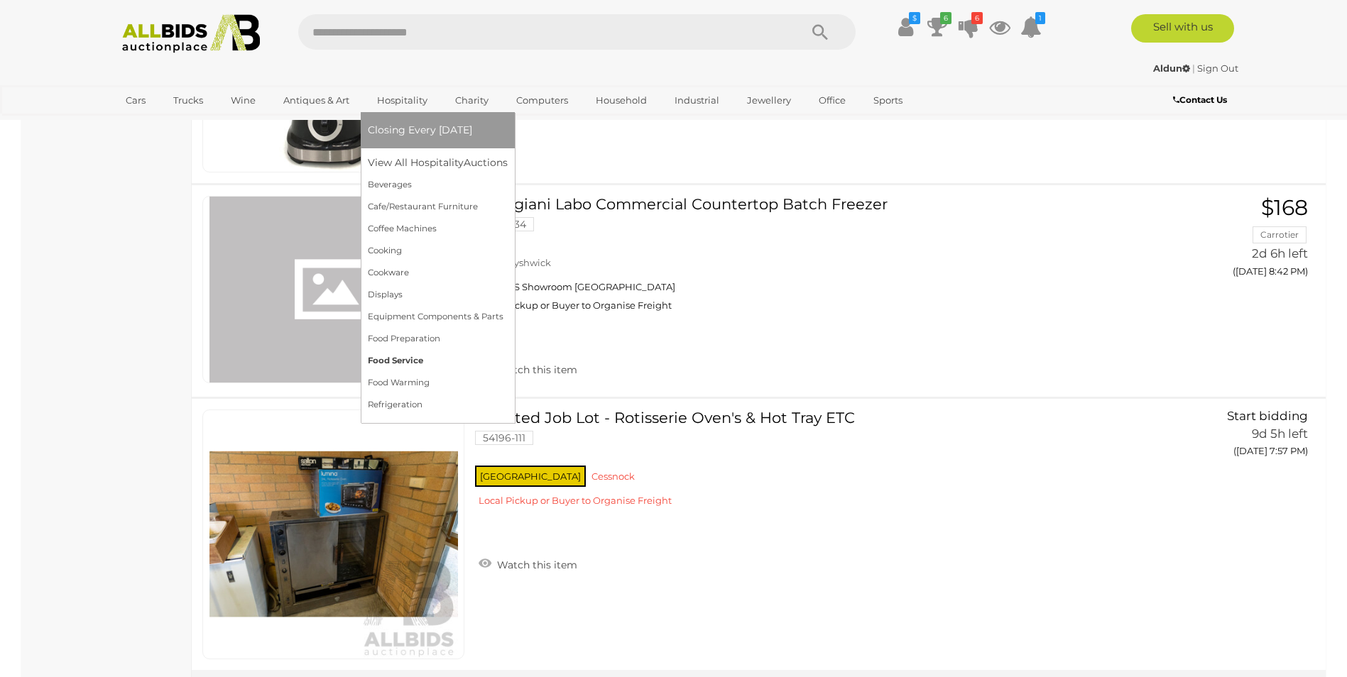
click at [381, 359] on link "Food Service" at bounding box center [438, 361] width 140 height 22
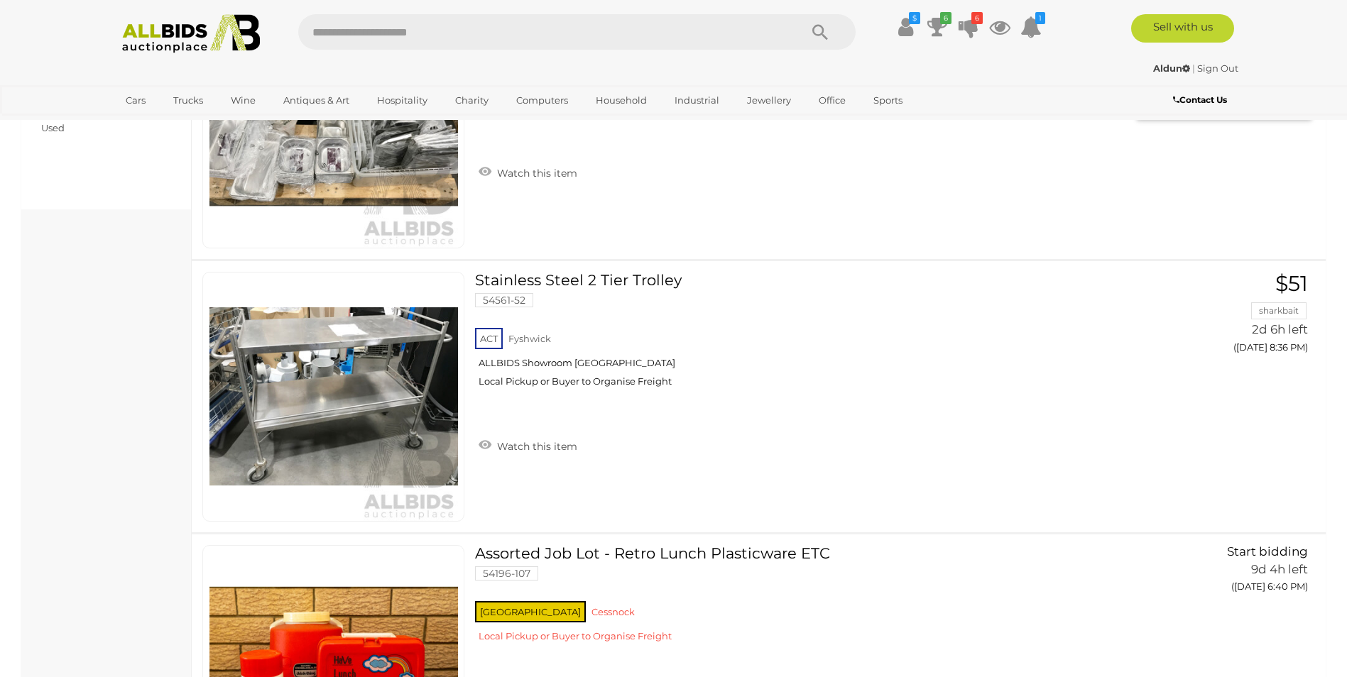
scroll to position [994, 0]
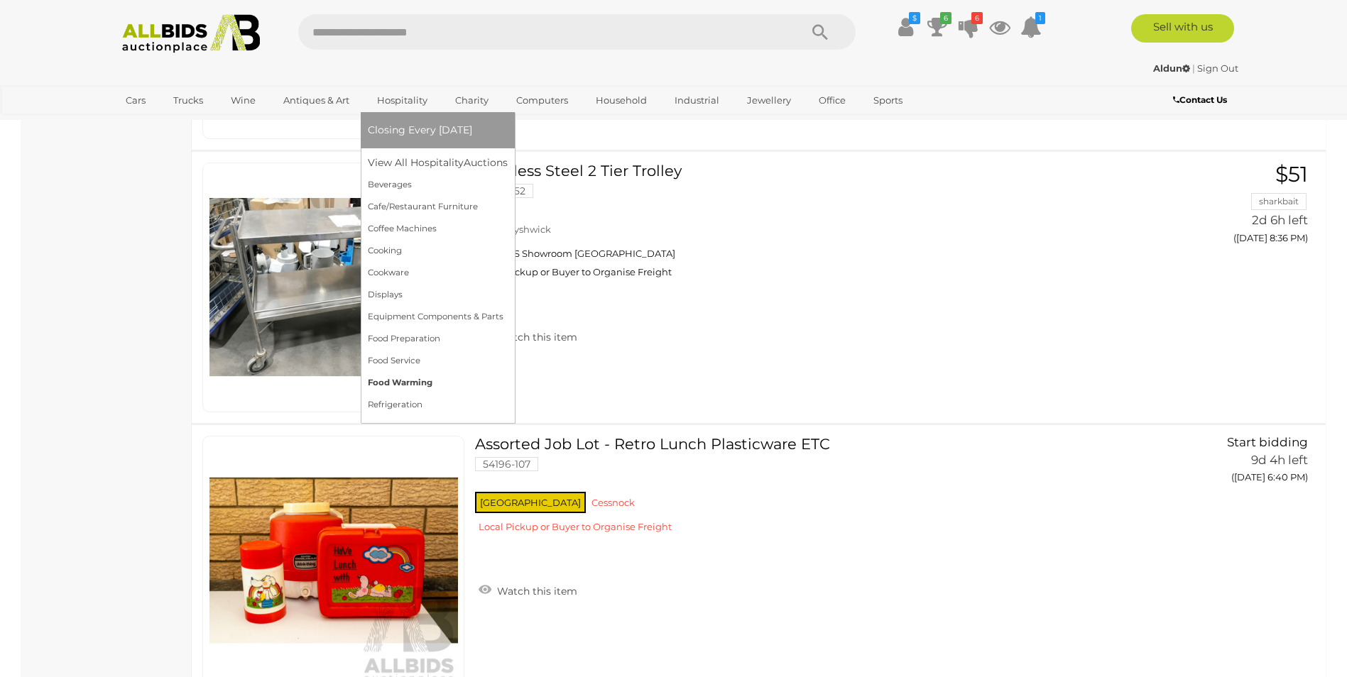
click at [386, 383] on link "Food Warming" at bounding box center [438, 383] width 140 height 22
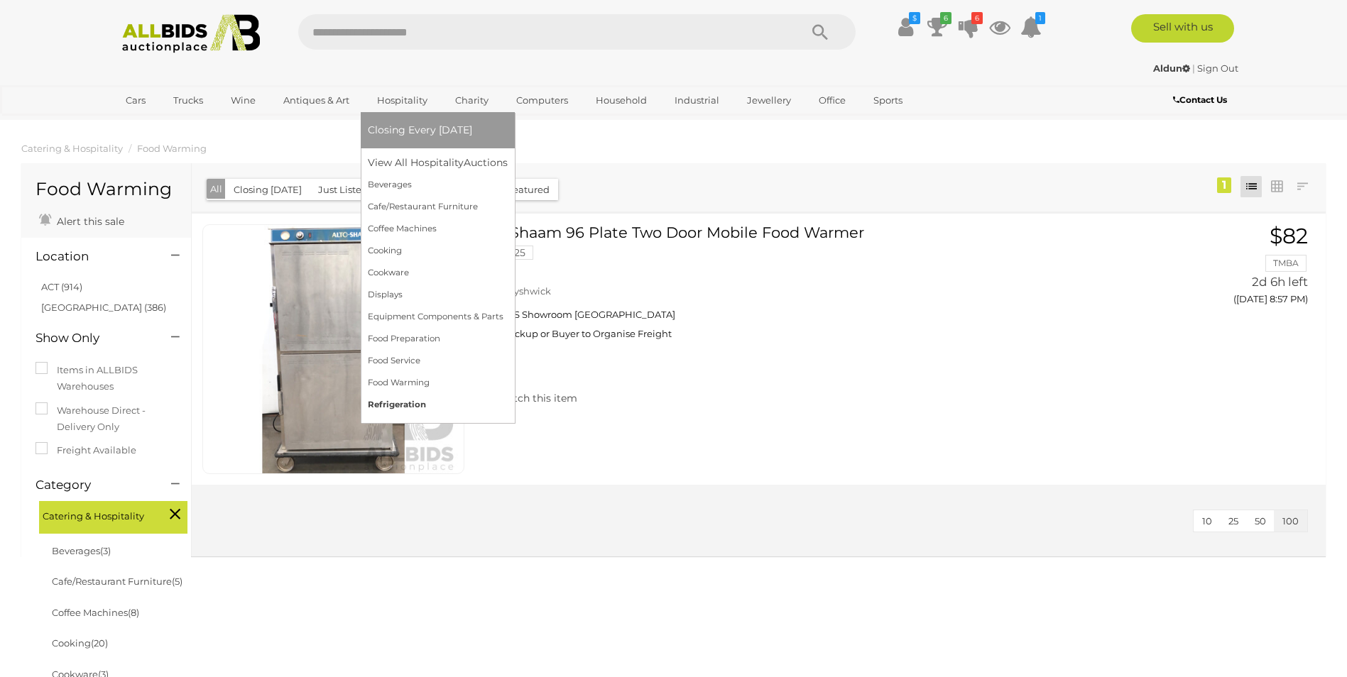
click at [390, 405] on link "Refrigeration" at bounding box center [438, 405] width 140 height 22
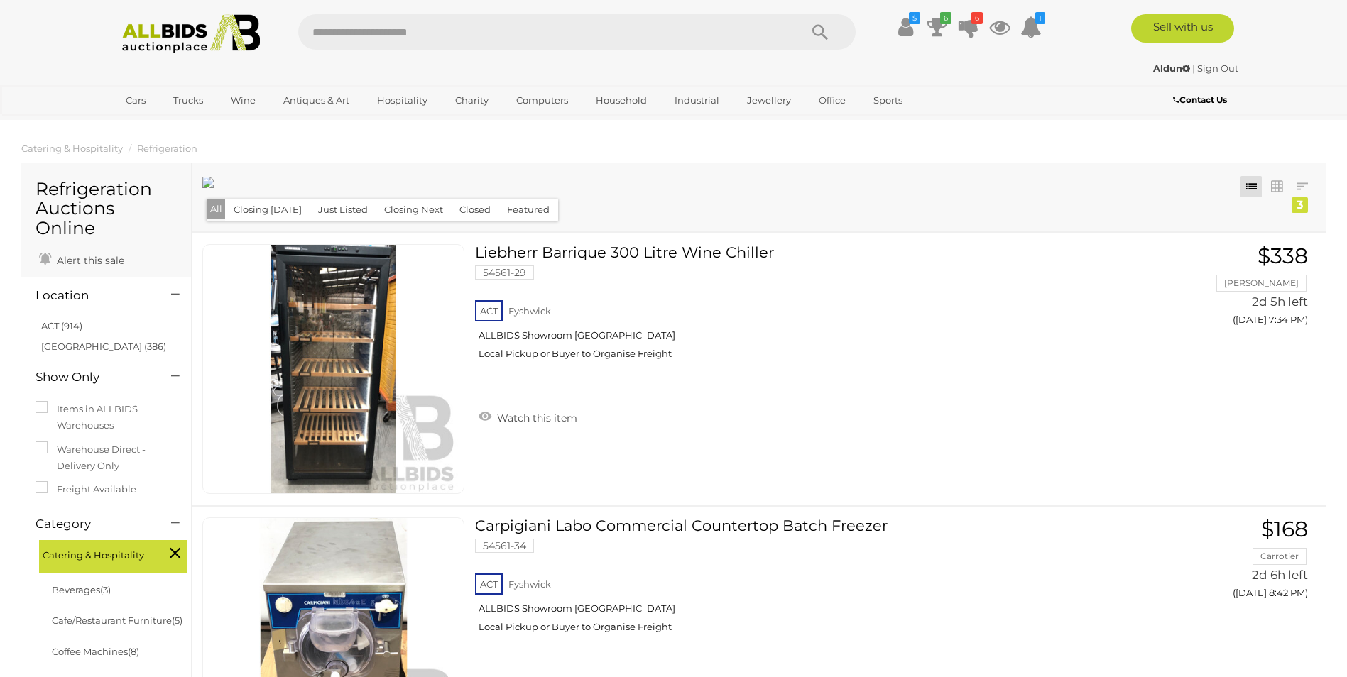
click at [151, 33] on img at bounding box center [191, 33] width 154 height 39
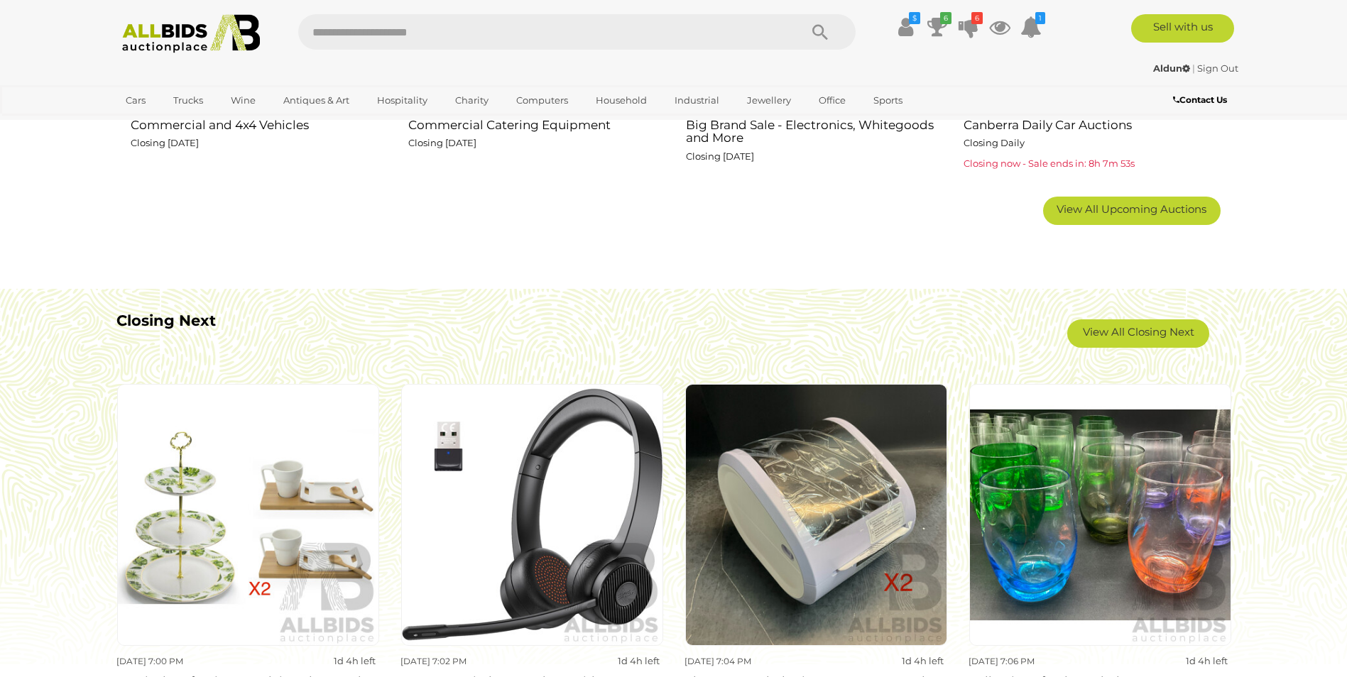
scroll to position [1136, 0]
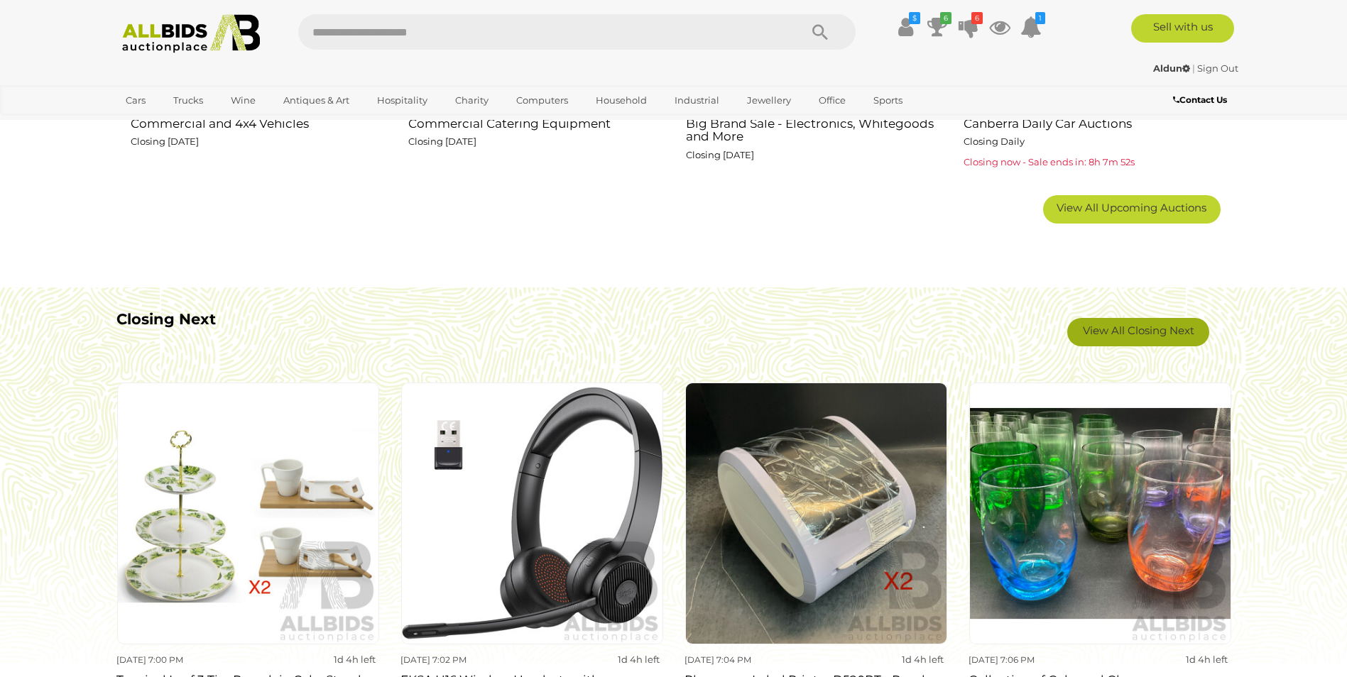
click at [1127, 338] on link "View All Closing Next" at bounding box center [1138, 332] width 142 height 28
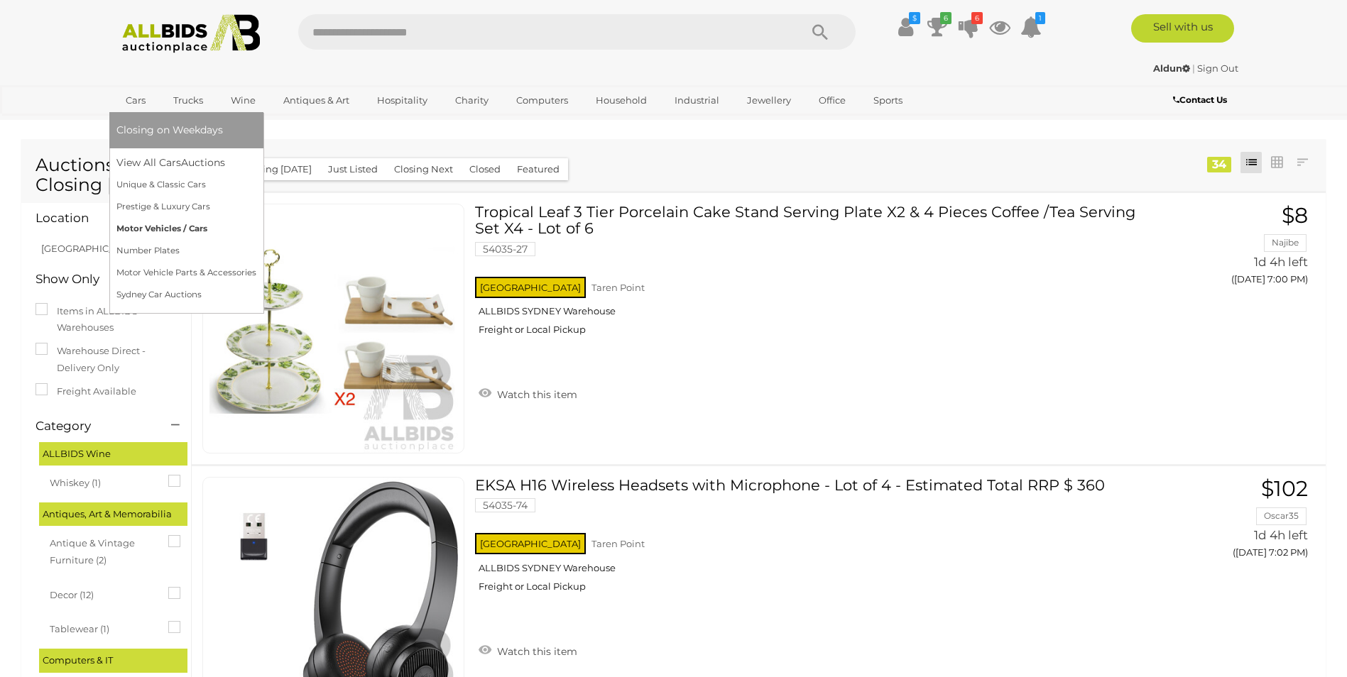
click at [153, 228] on link "Motor Vehicles / Cars" at bounding box center [186, 229] width 140 height 22
